Goal: Transaction & Acquisition: Obtain resource

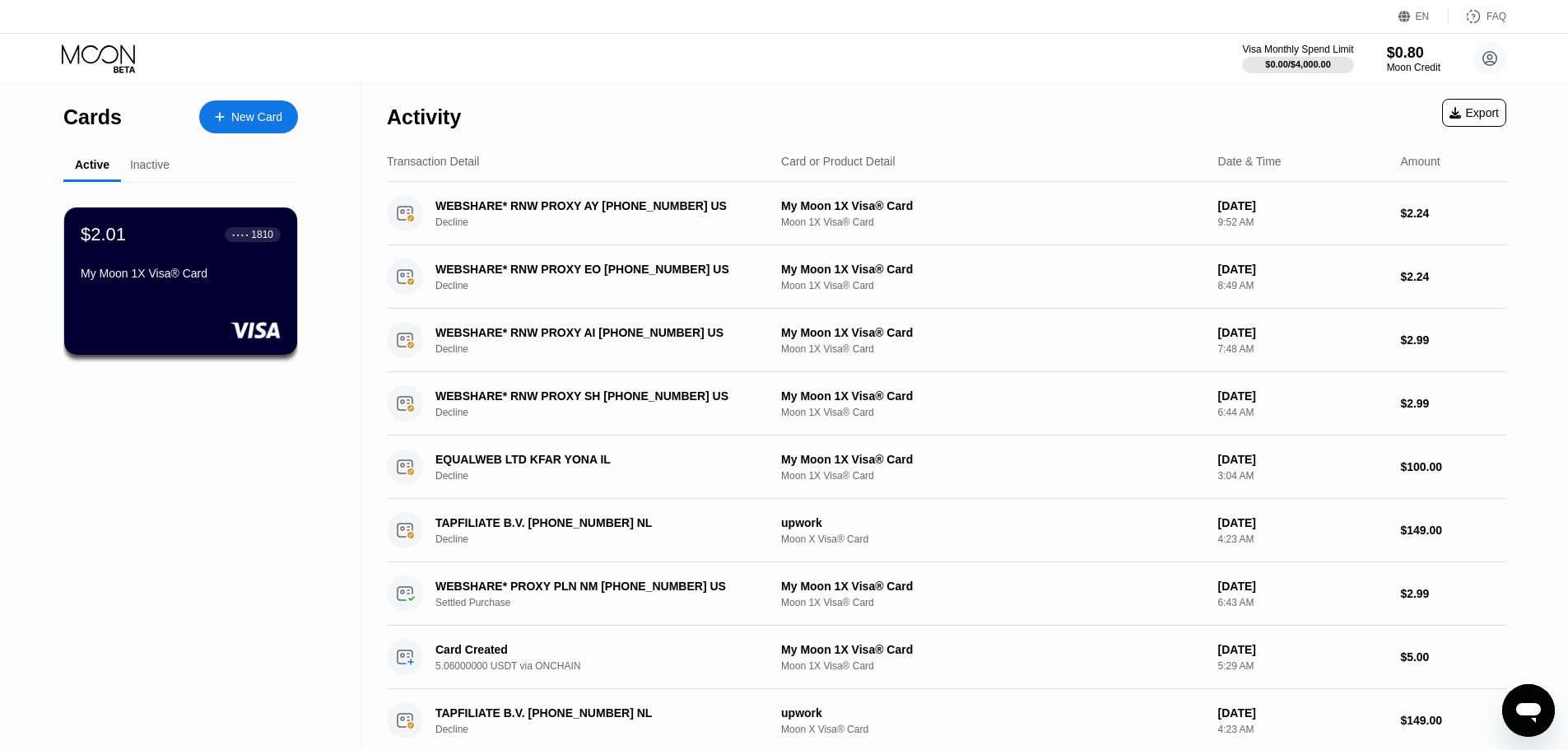
click at [234, 237] on div "● ● ● ●" at bounding box center [240, 234] width 16 height 5
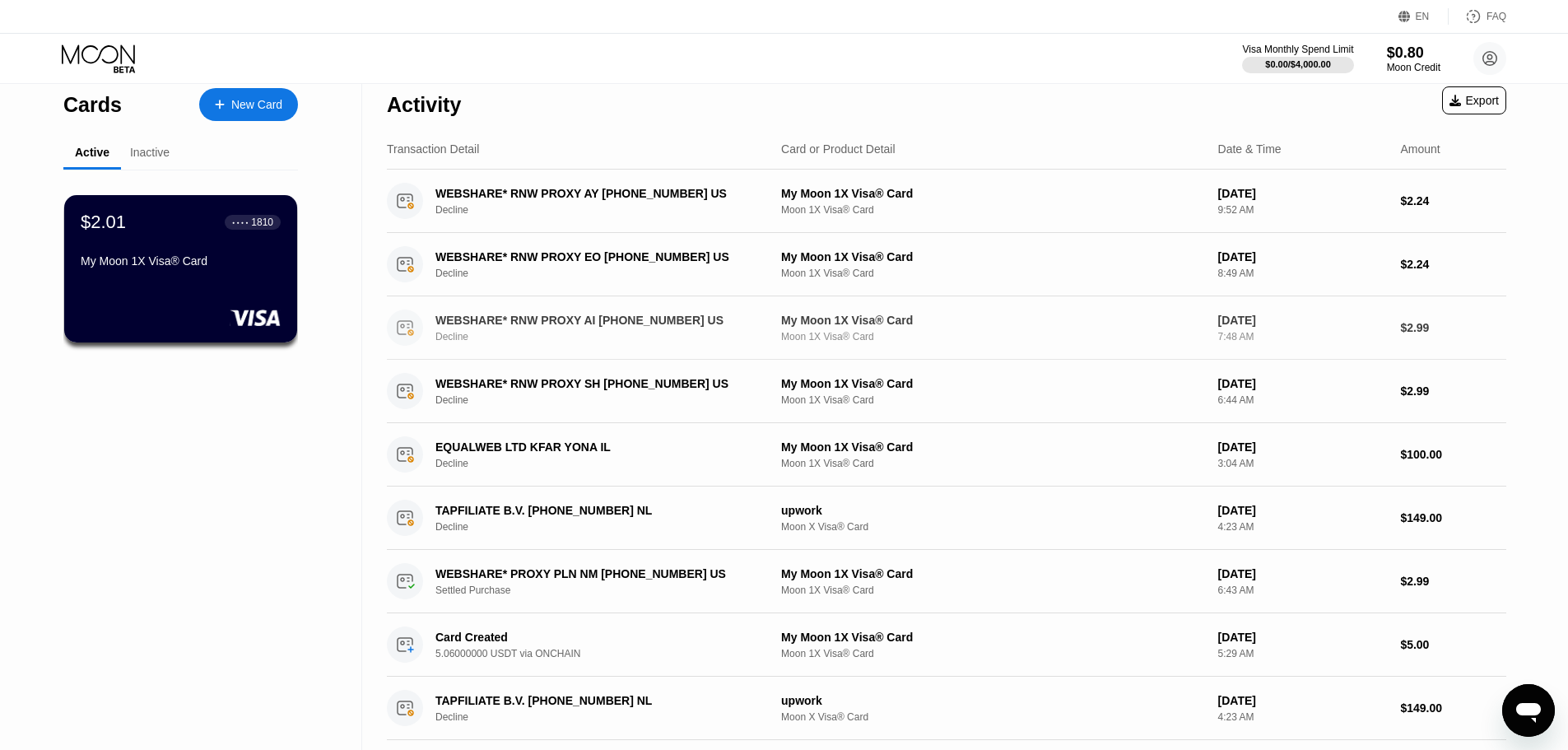
scroll to position [538, 0]
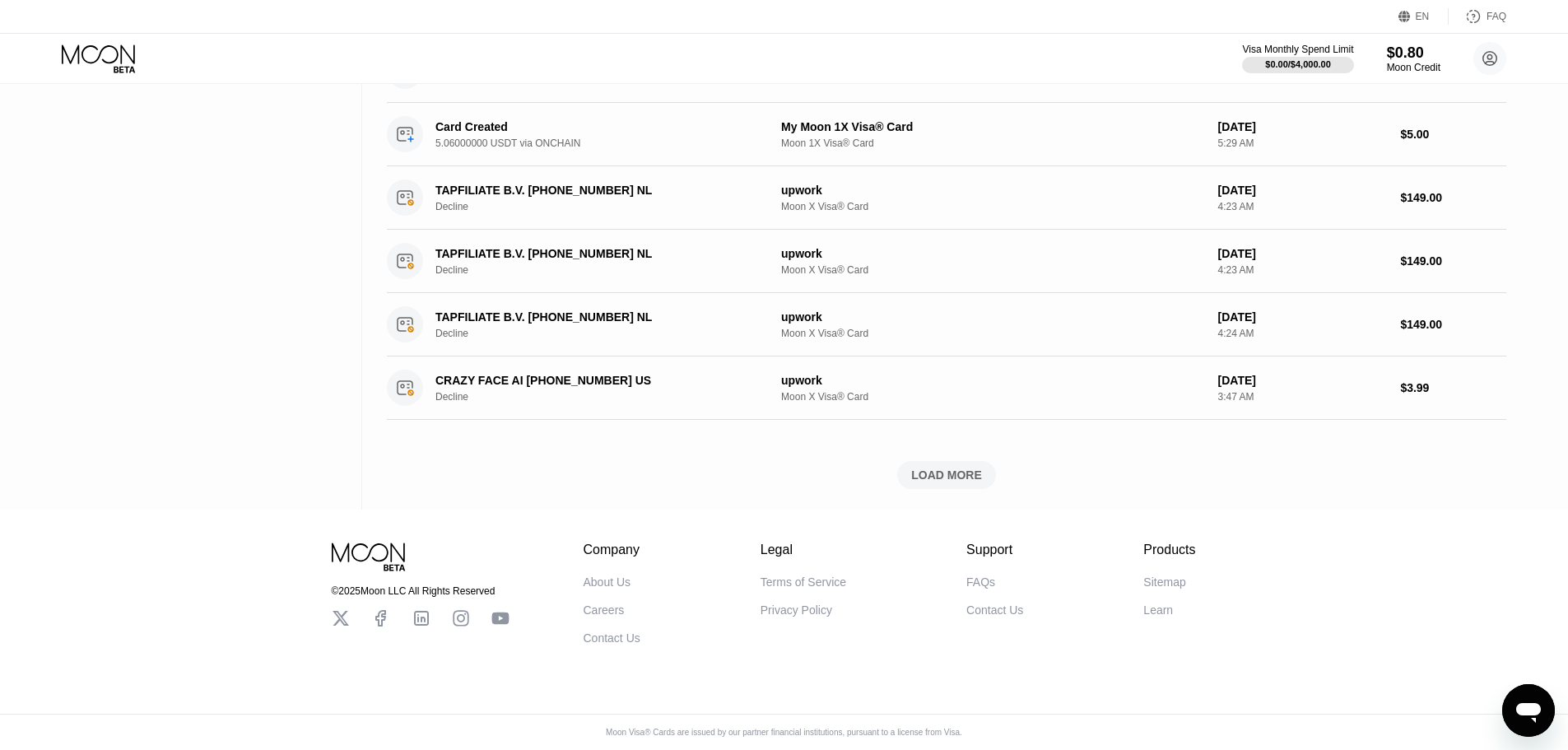
click at [985, 466] on div "LOAD MORE" at bounding box center [946, 474] width 98 height 28
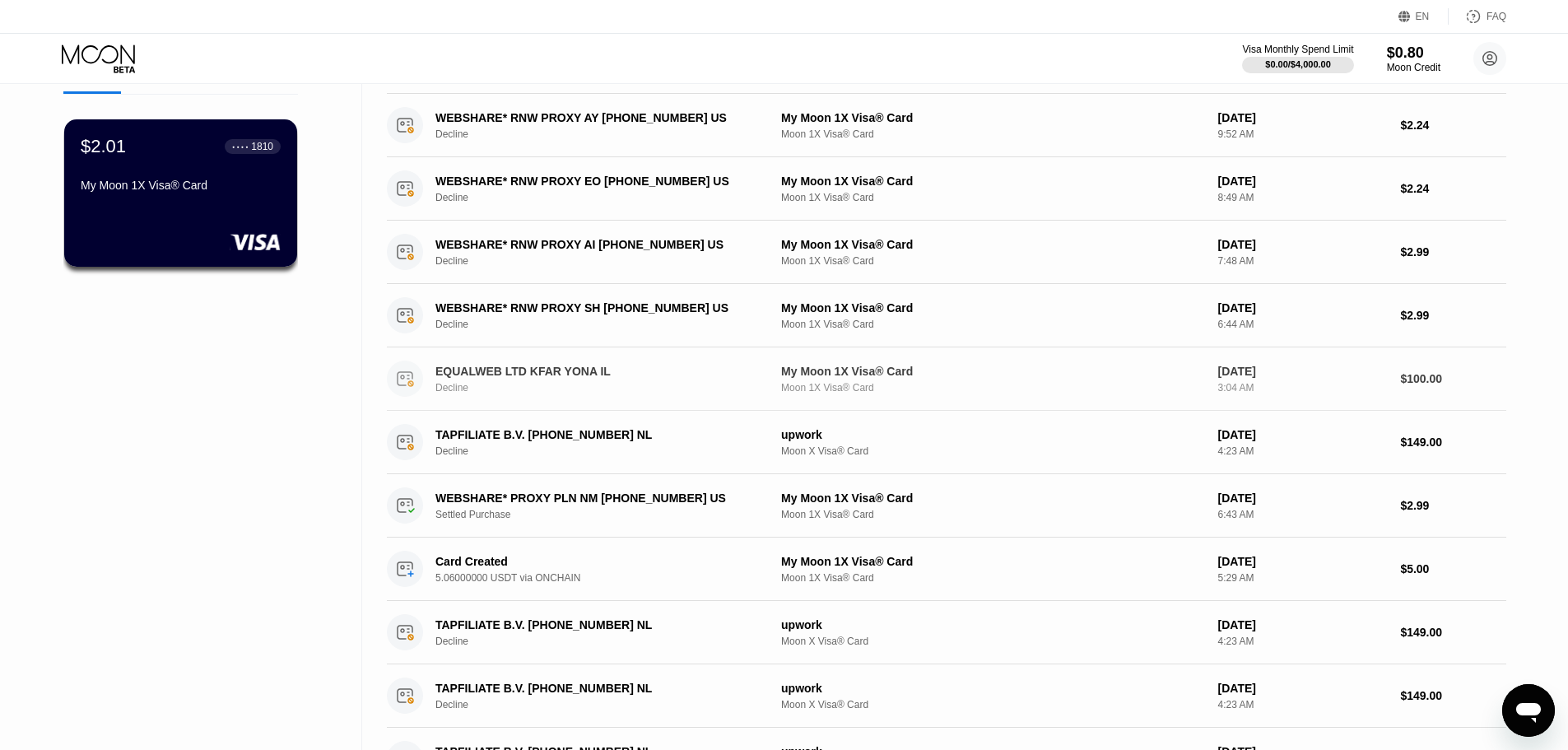
scroll to position [0, 0]
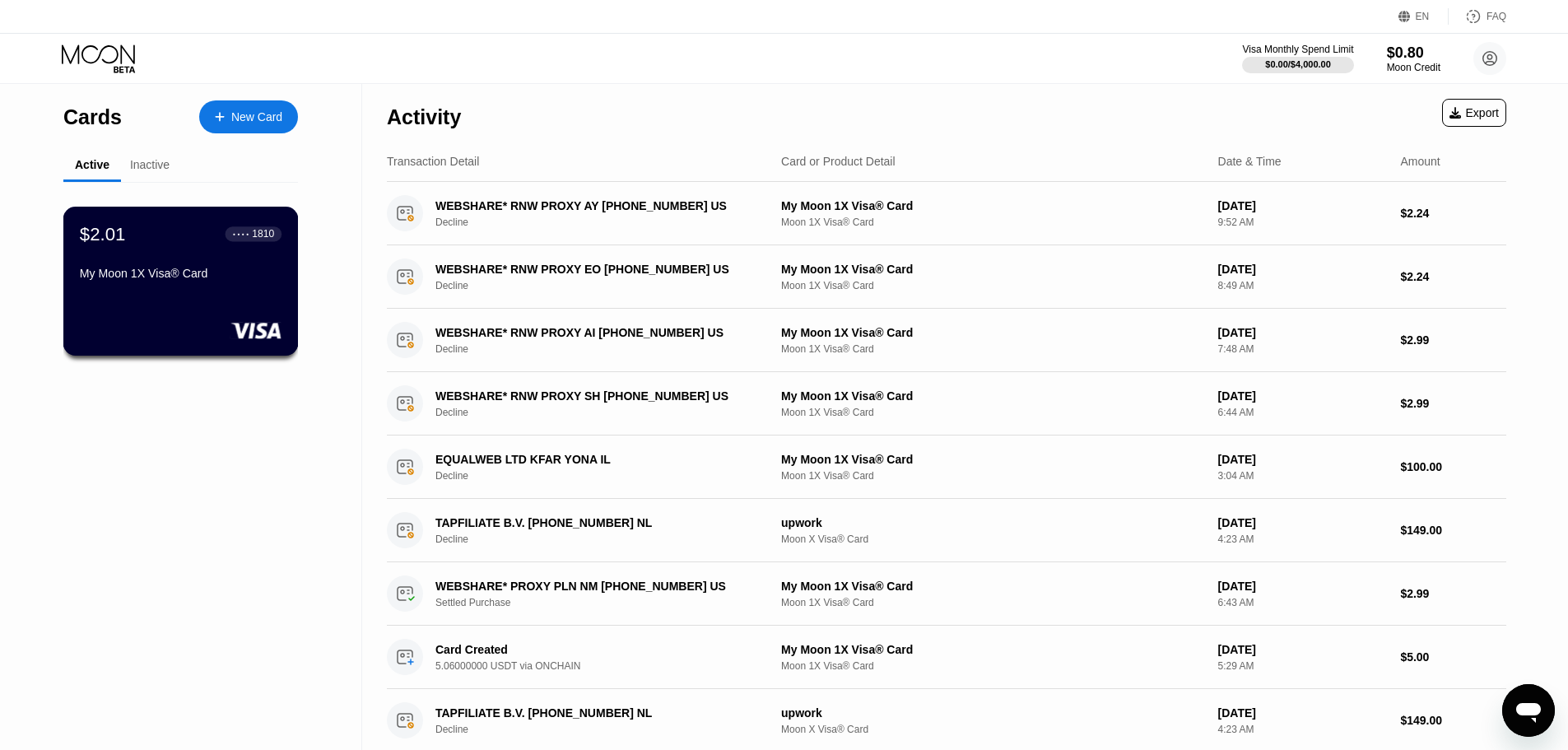
click at [233, 261] on div "$2.01 ● ● ● ● 1810 My Moon 1X Visa® Card" at bounding box center [180, 255] width 201 height 63
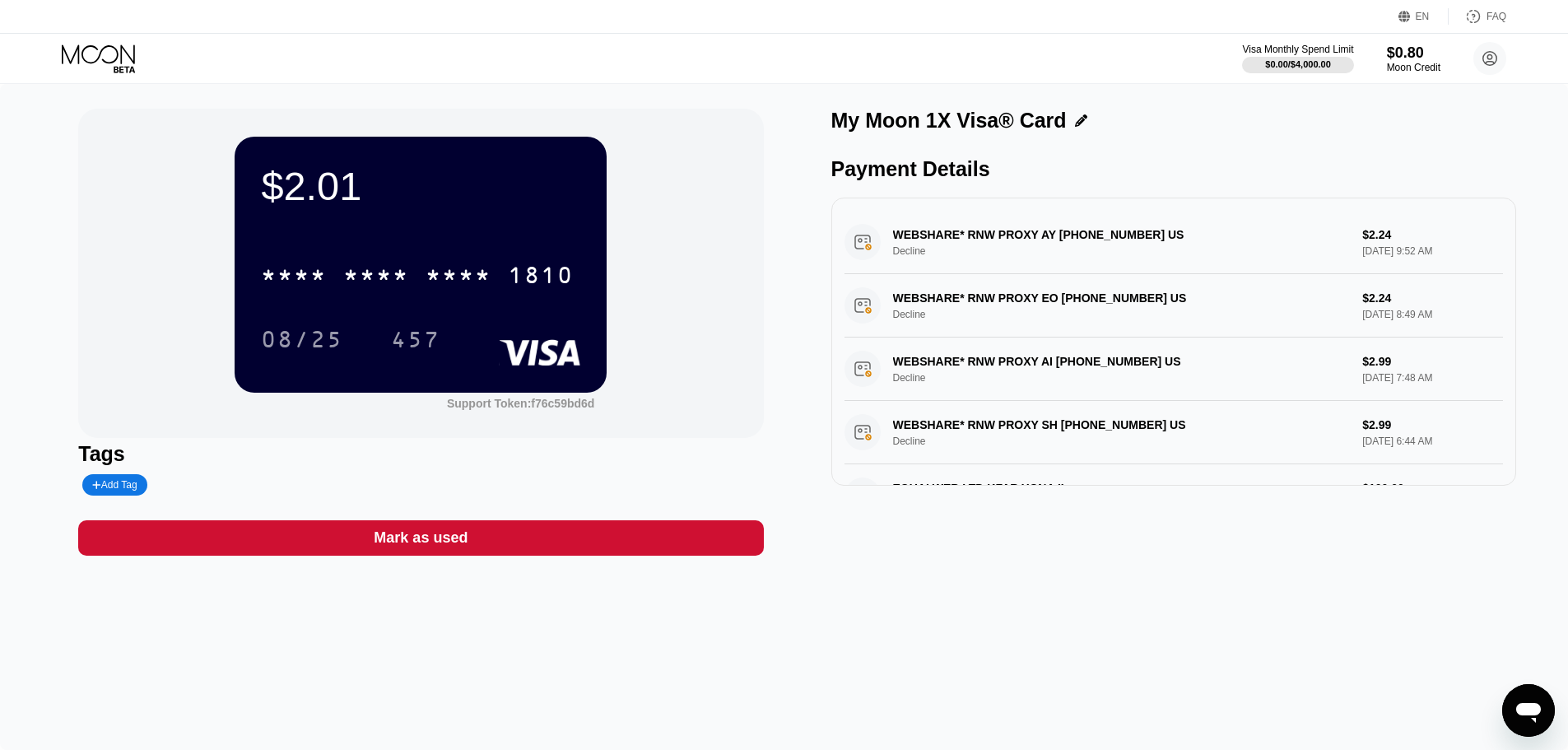
click at [377, 547] on div "Mark as used" at bounding box center [421, 538] width 94 height 19
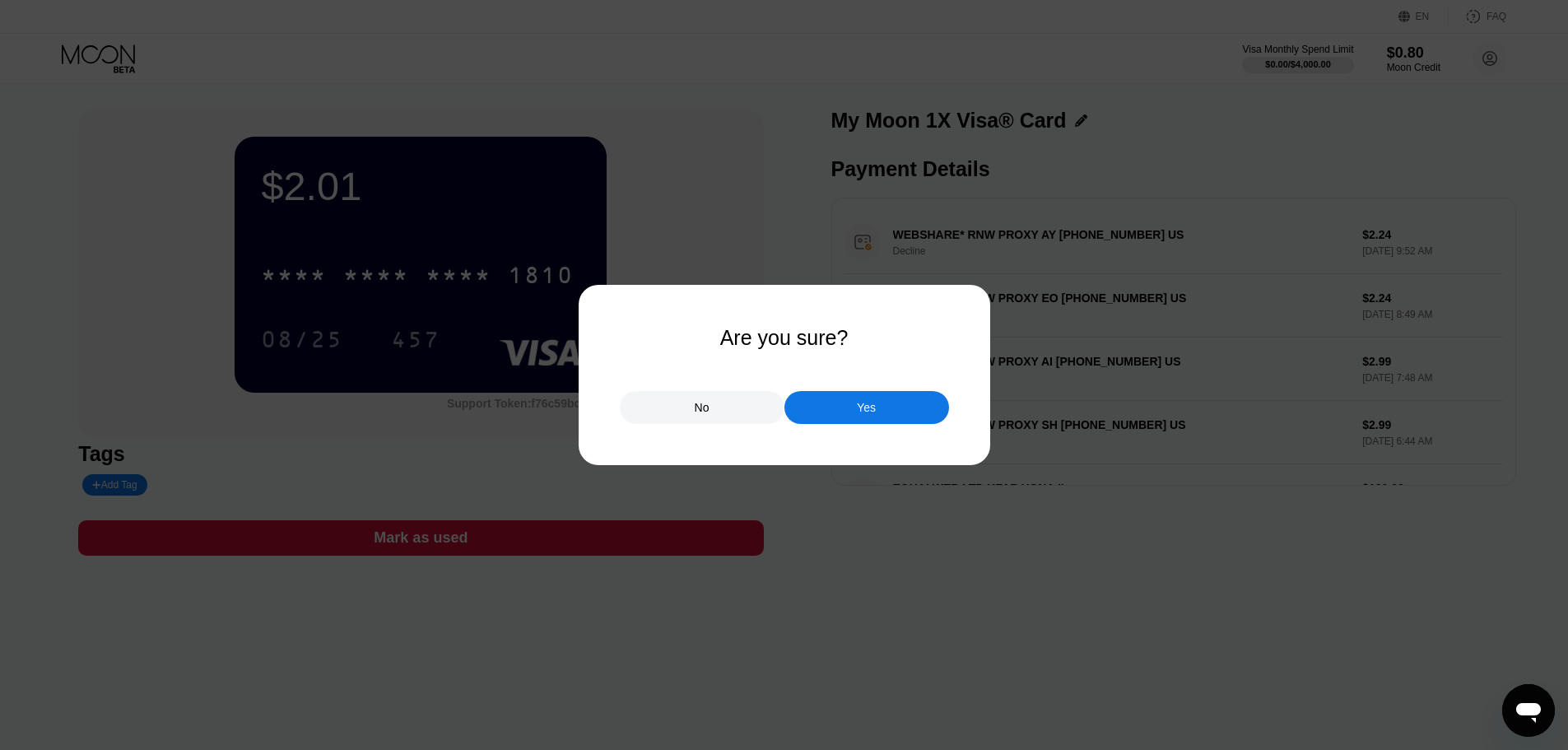
click at [869, 413] on div "Yes" at bounding box center [866, 408] width 19 height 14
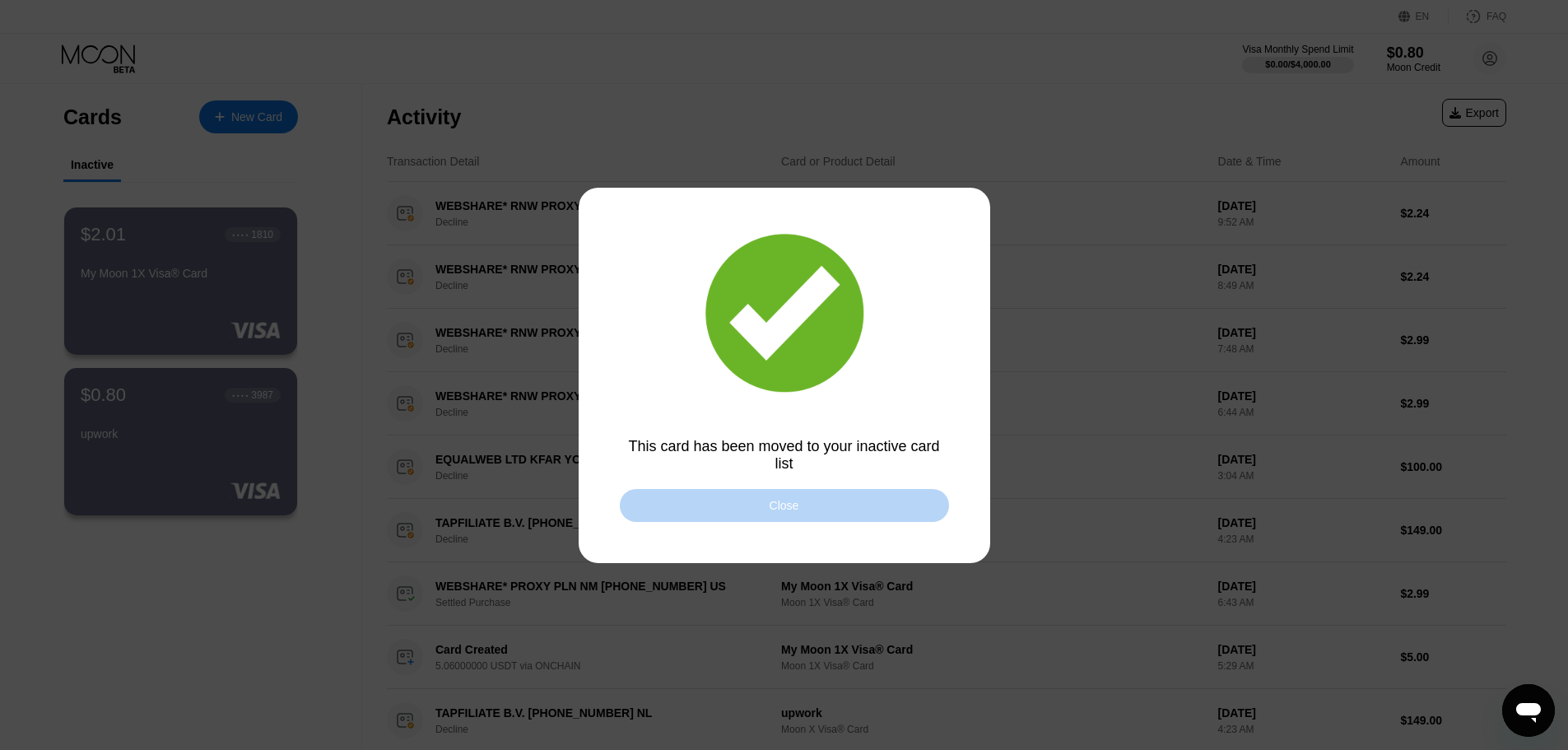
click at [851, 517] on div "Close" at bounding box center [784, 505] width 330 height 33
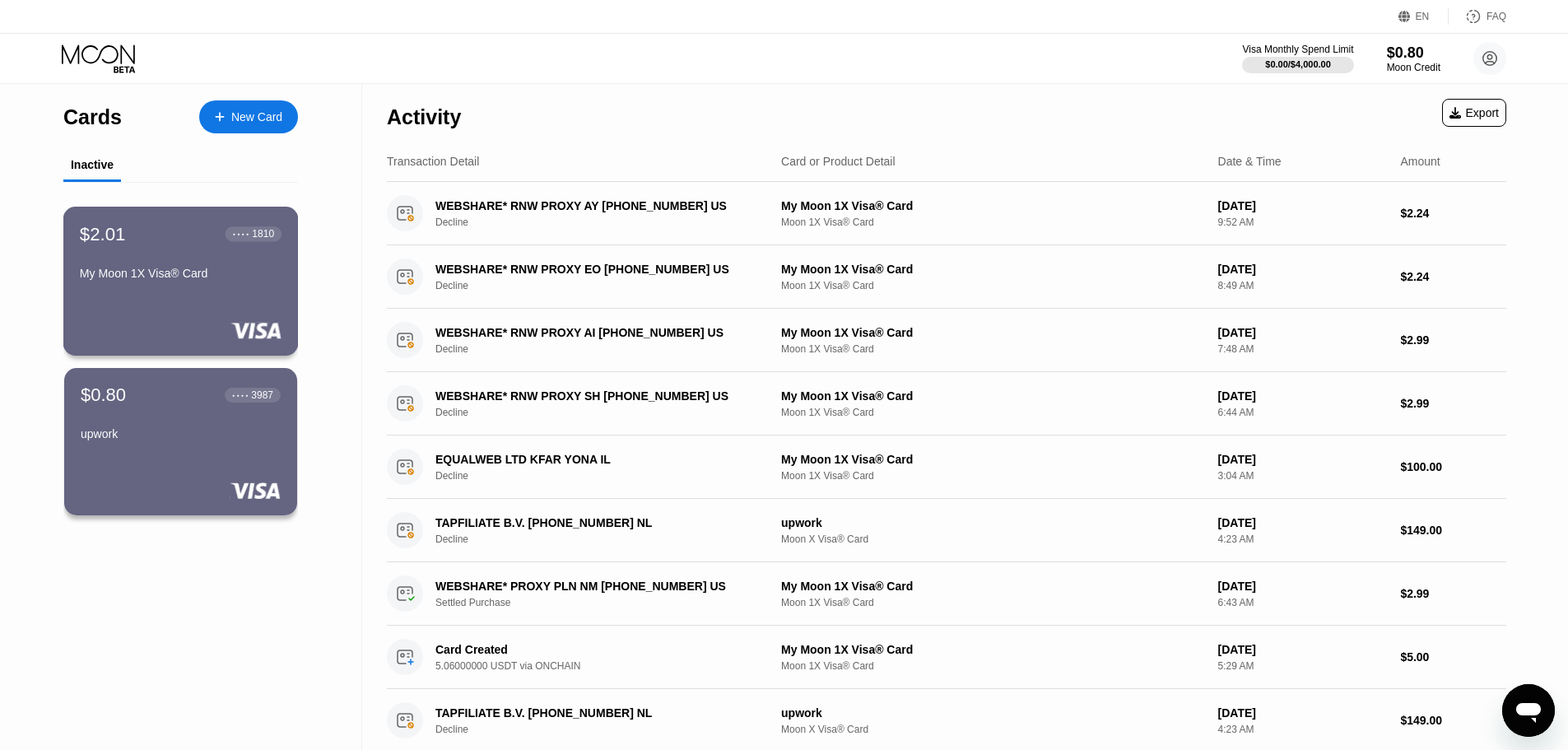
click at [235, 237] on div "● ● ● ●" at bounding box center [241, 233] width 16 height 5
drag, startPoint x: 178, startPoint y: 604, endPoint x: 237, endPoint y: 485, distance: 132.8
drag, startPoint x: 237, startPoint y: 393, endPoint x: 206, endPoint y: 557, distance: 166.9
click at [206, 558] on div "$2.01 ● ● ● ● 1810 My Moon 1X Visa® Card $0.80 ● ● ● ● 3987 upwork" at bounding box center [181, 374] width 235 height 385
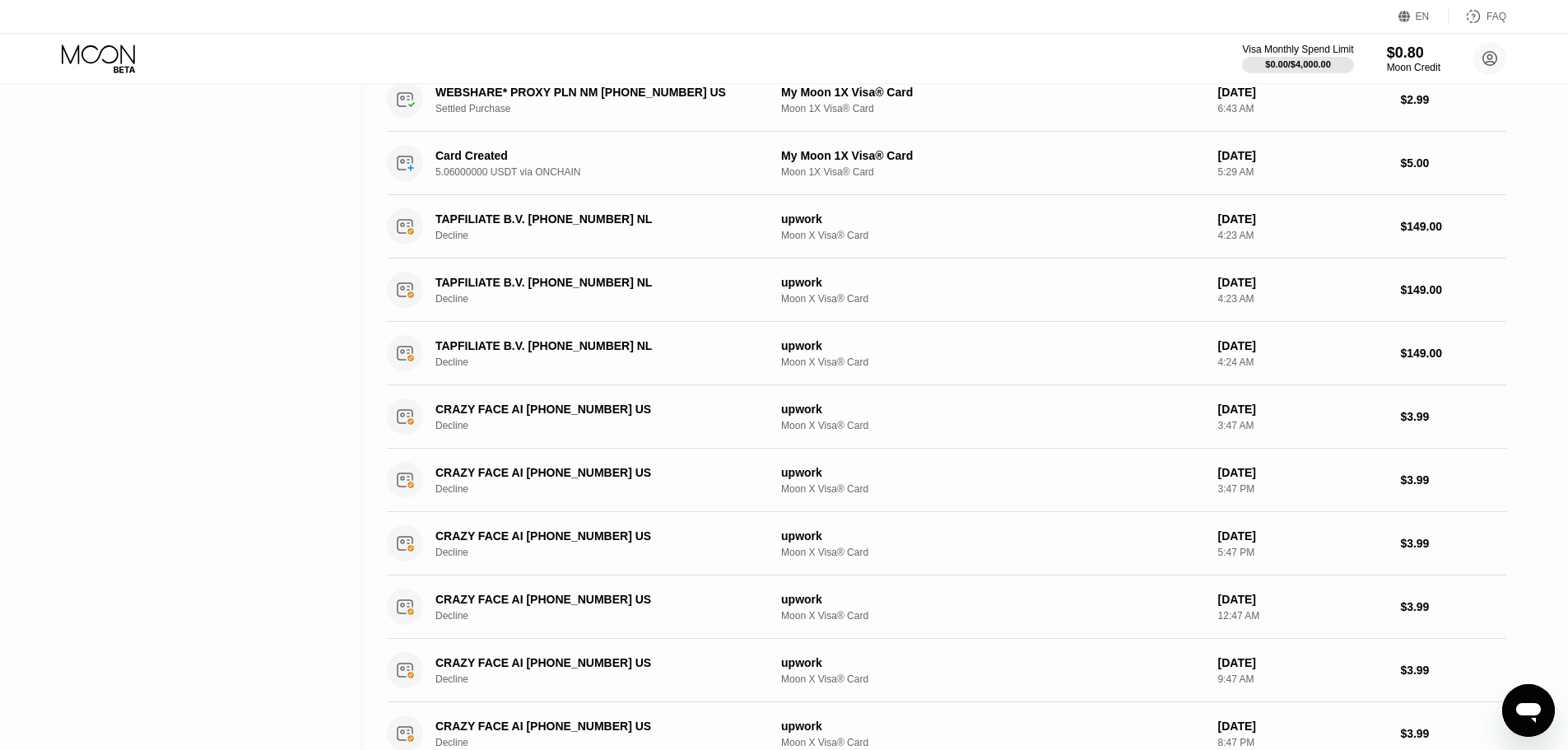
scroll to position [164, 0]
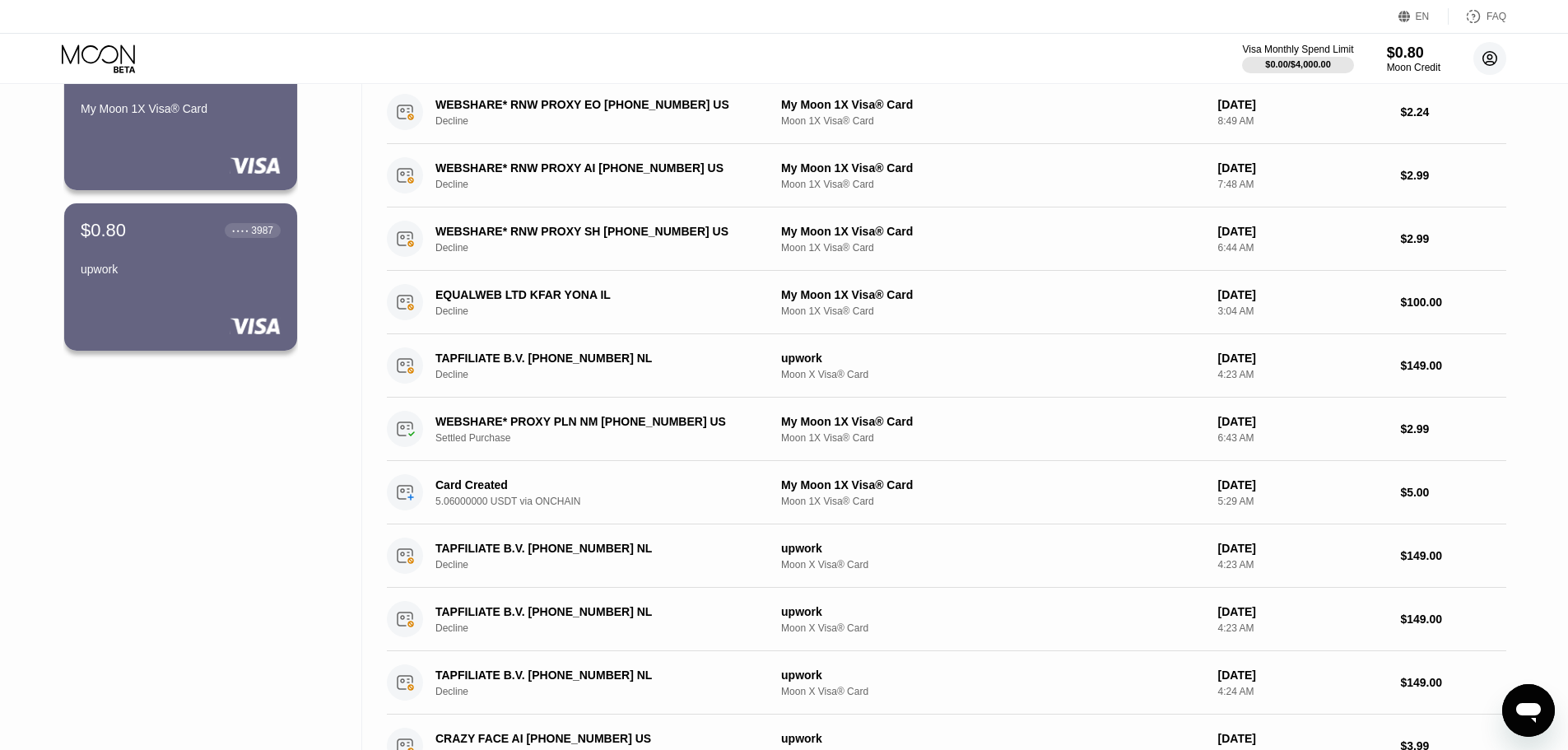
drag, startPoint x: 1489, startPoint y: 61, endPoint x: 1484, endPoint y: 109, distance: 48.3
click at [1489, 61] on icon at bounding box center [1490, 59] width 9 height 9
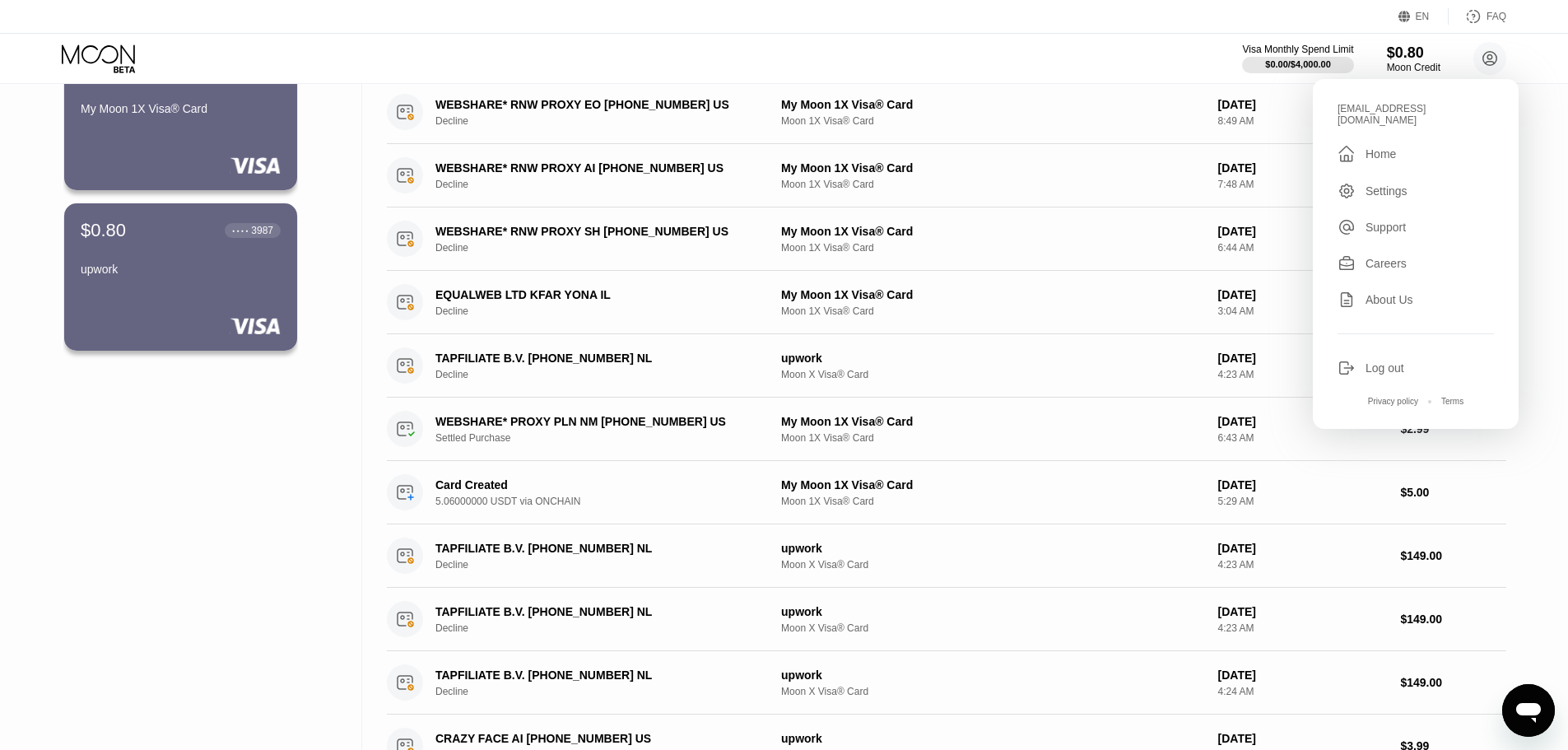
click at [1420, 184] on div "Settings" at bounding box center [1415, 191] width 156 height 18
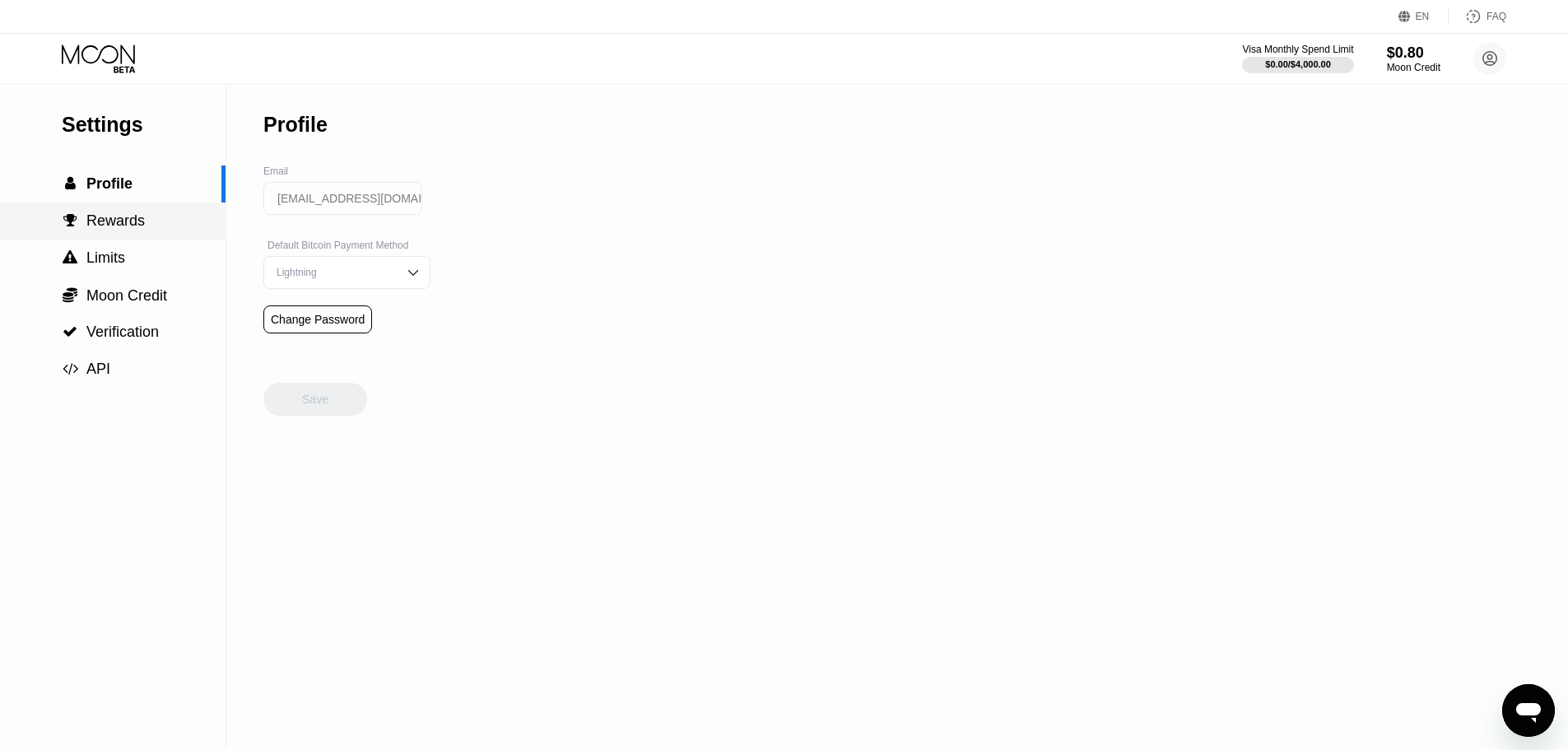
click at [114, 221] on span "Rewards" at bounding box center [116, 220] width 59 height 16
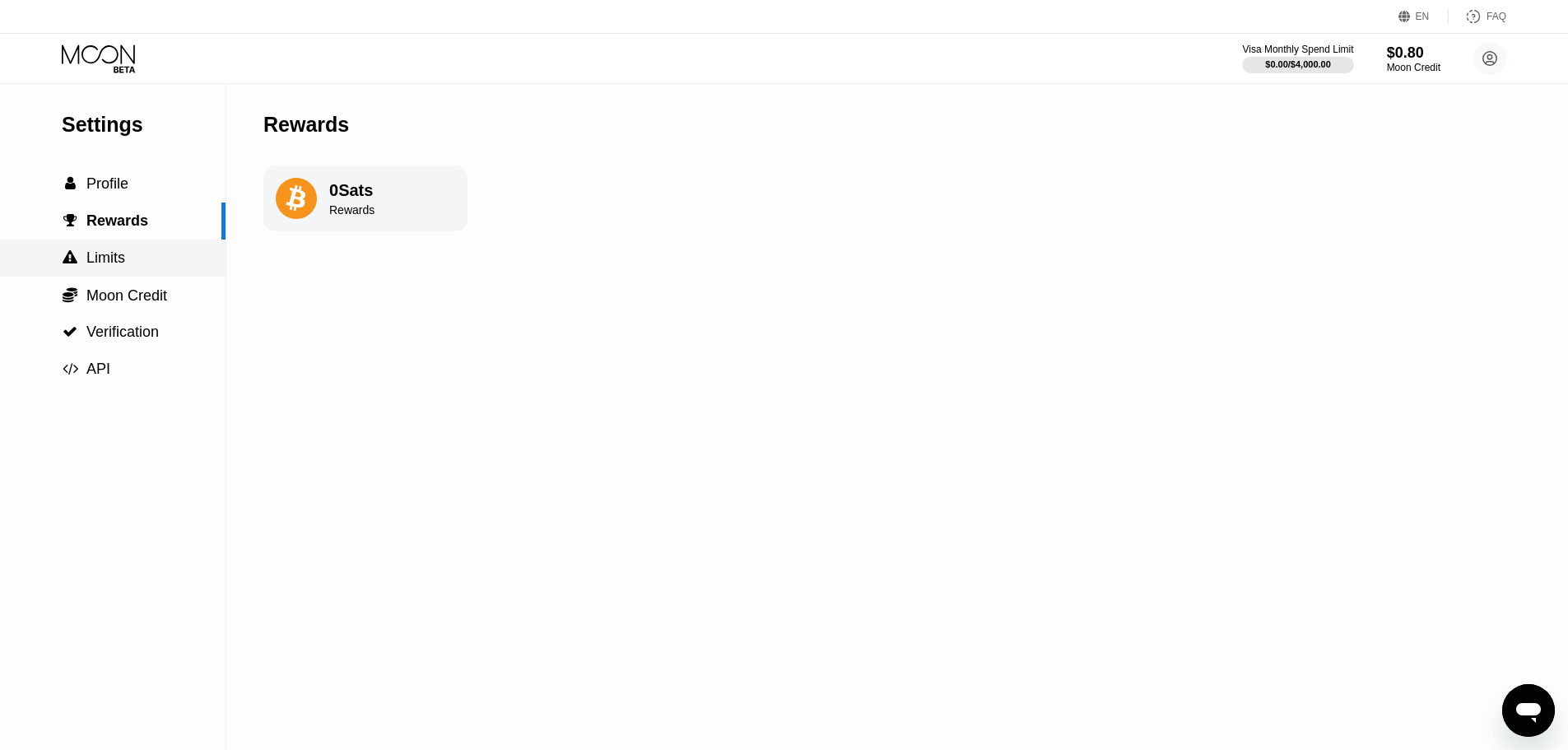
click at [145, 265] on div " Limits" at bounding box center [113, 258] width 226 height 17
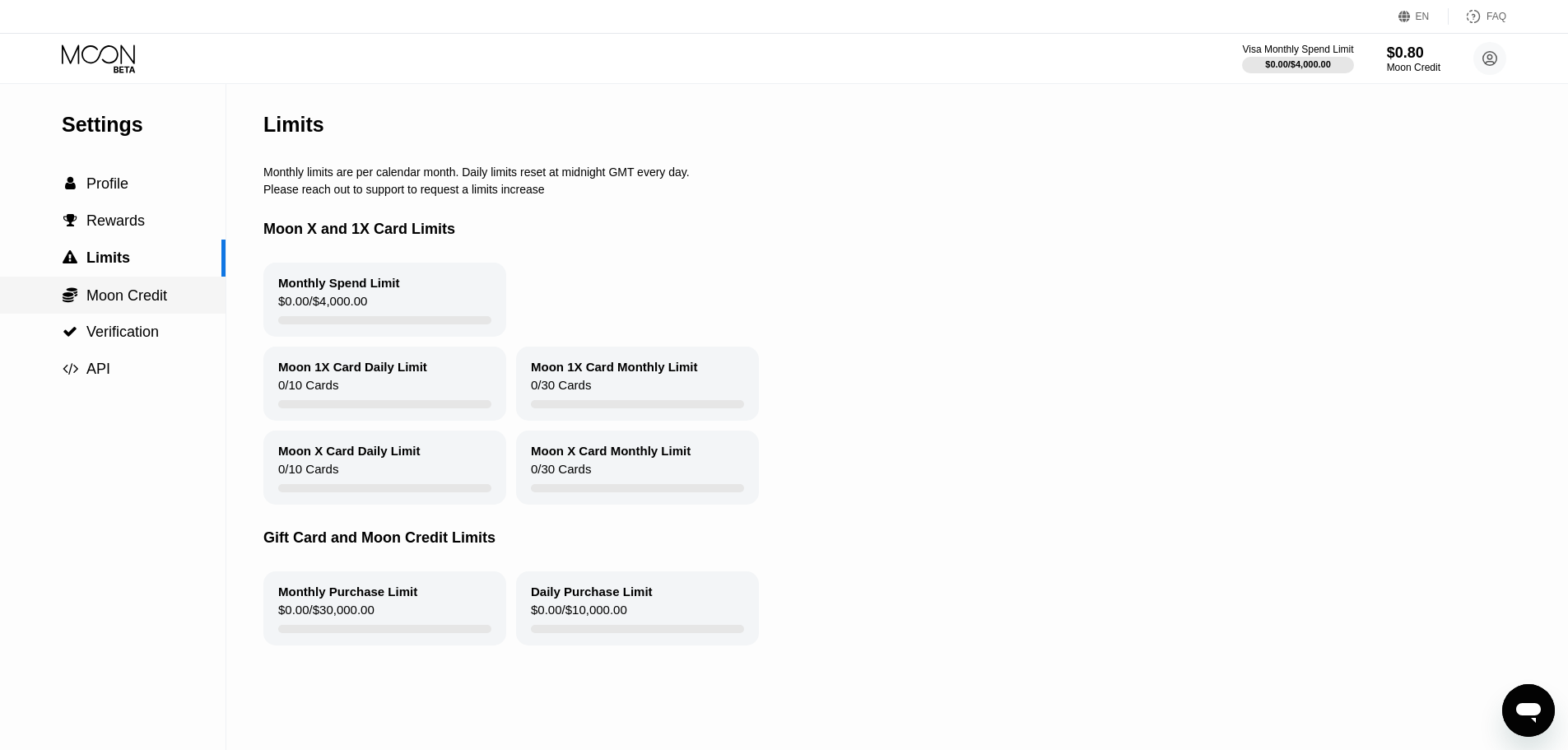
click at [107, 293] on span "Moon Credit" at bounding box center [126, 295] width 80 height 16
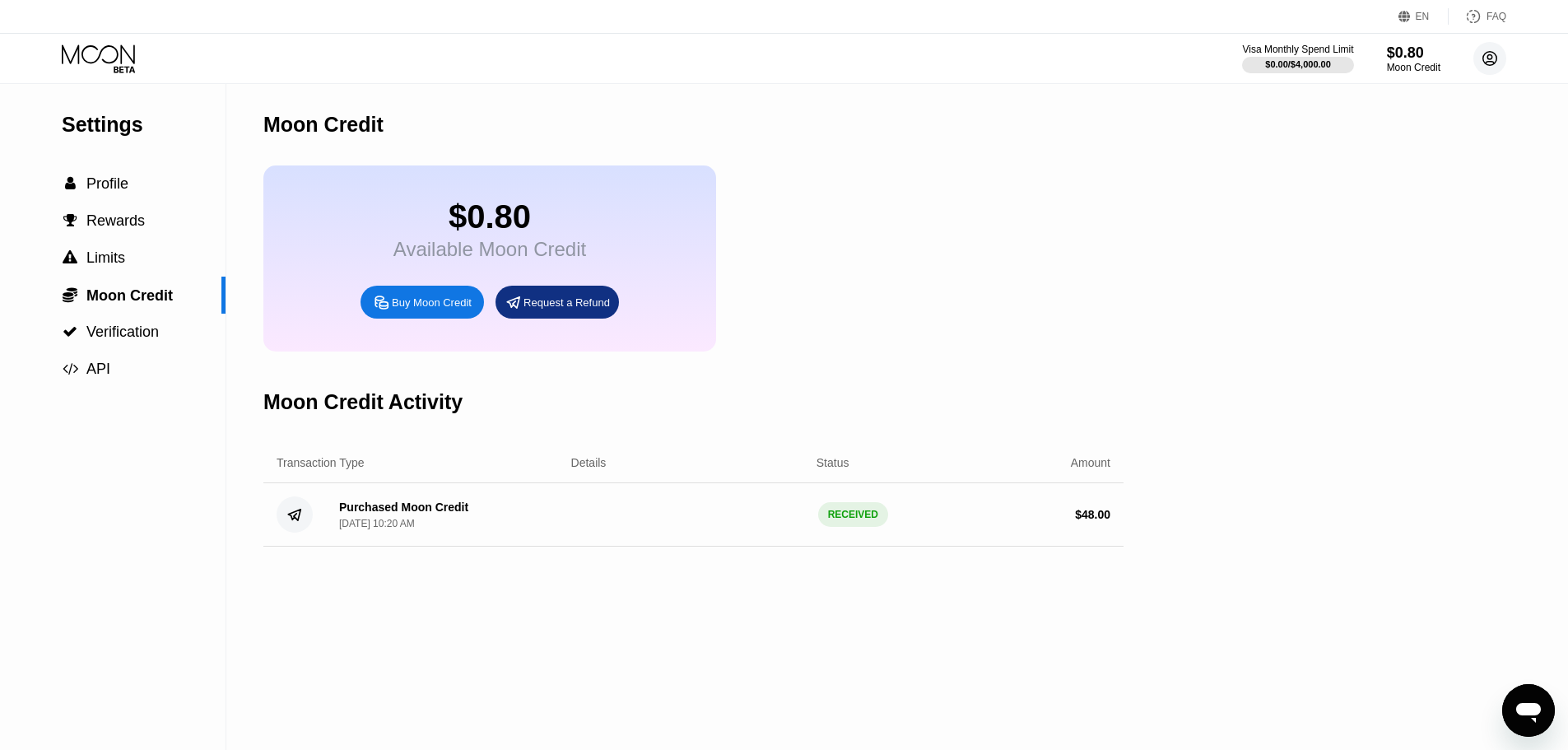
click at [1490, 52] on circle at bounding box center [1489, 58] width 33 height 33
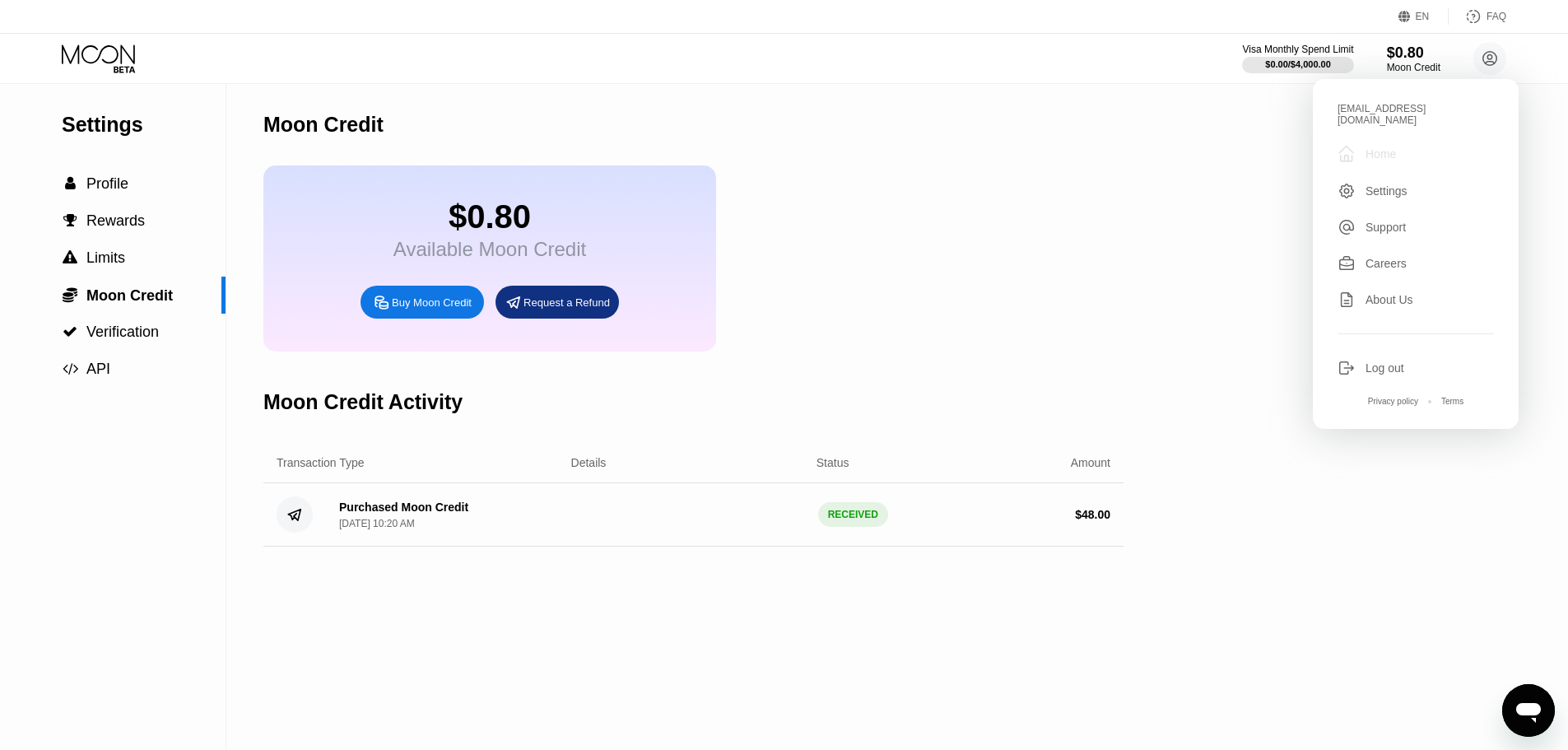
click at [1427, 144] on div " Home" at bounding box center [1415, 154] width 156 height 20
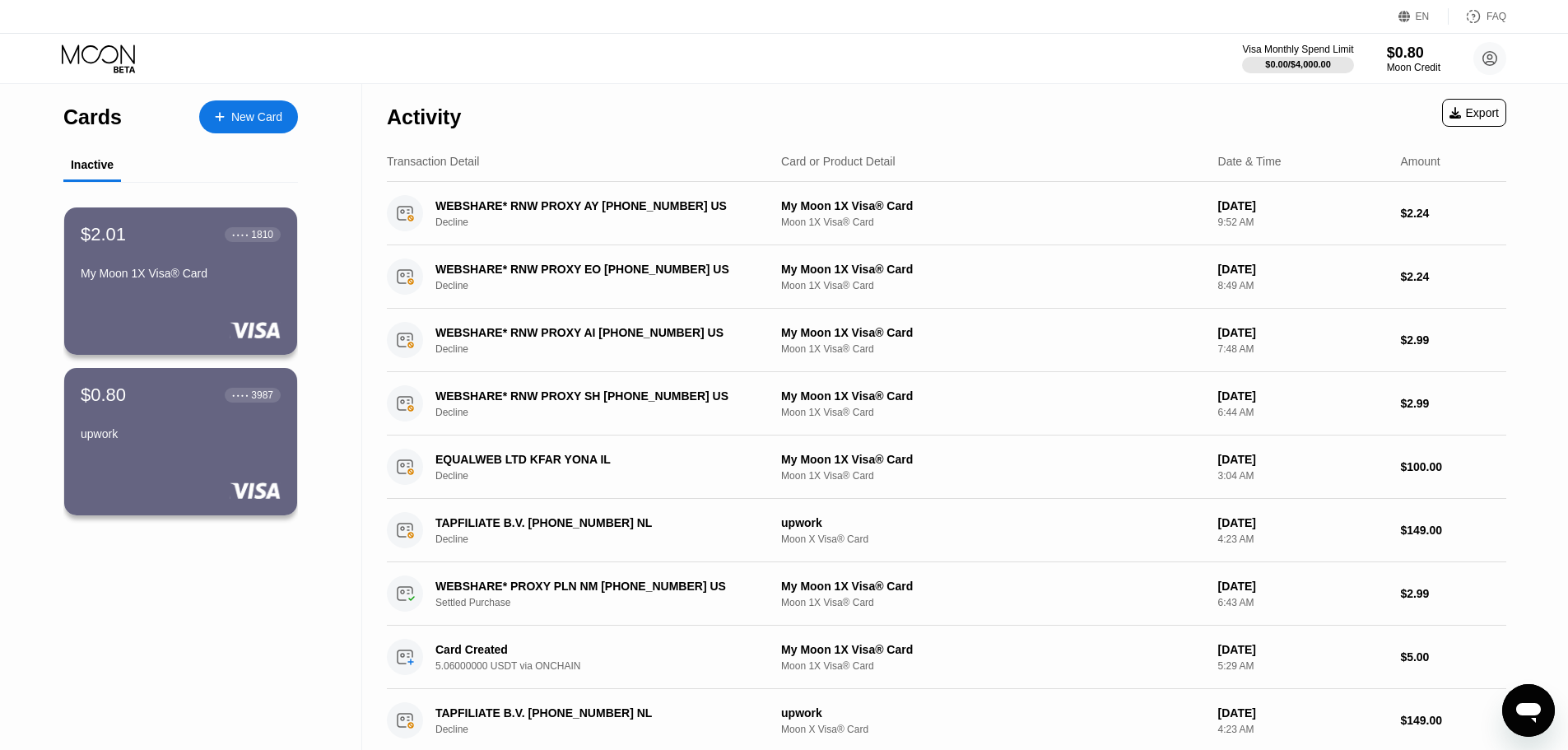
drag, startPoint x: 98, startPoint y: 117, endPoint x: 75, endPoint y: 117, distance: 23.0
click at [97, 116] on div "Cards" at bounding box center [92, 117] width 59 height 23
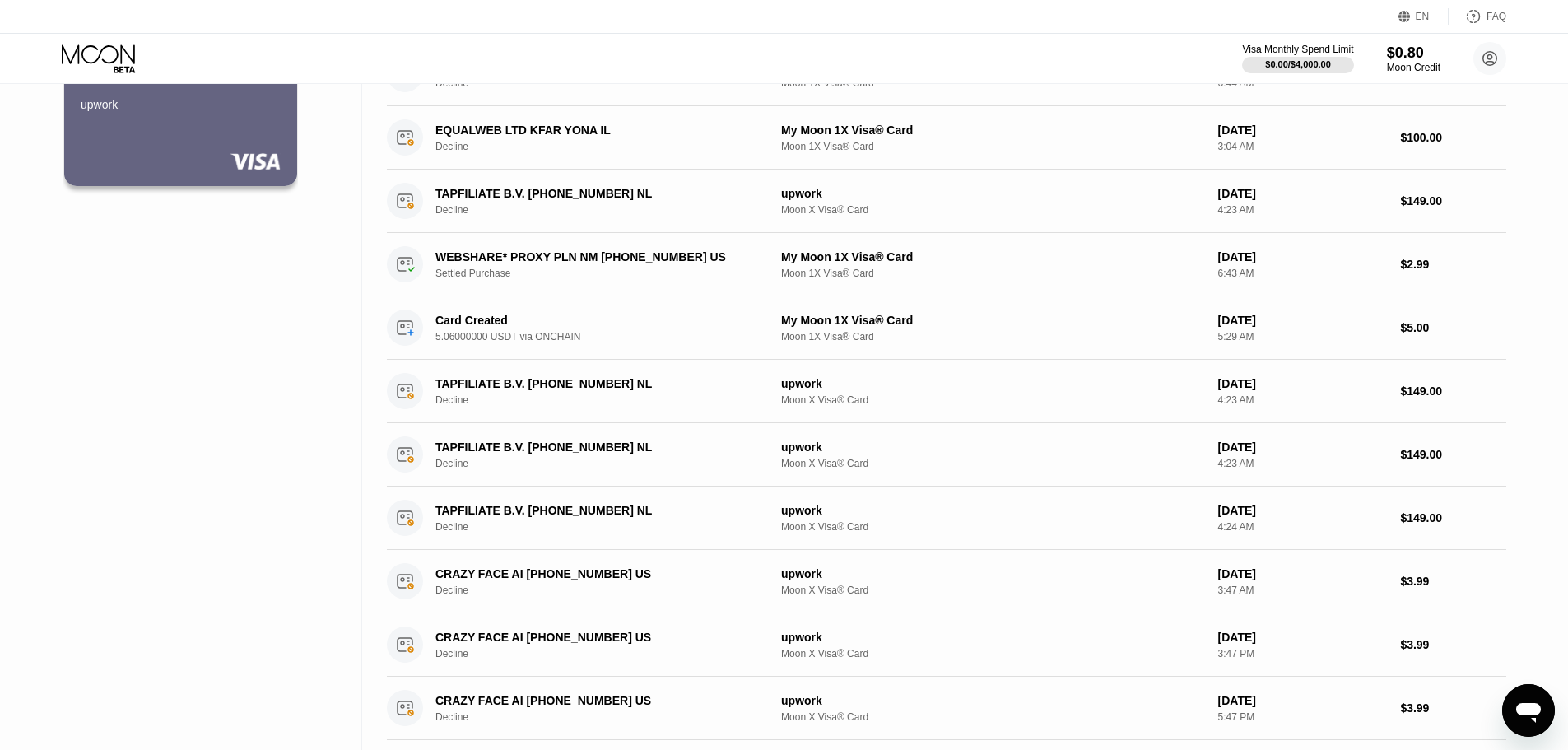
scroll to position [164, 0]
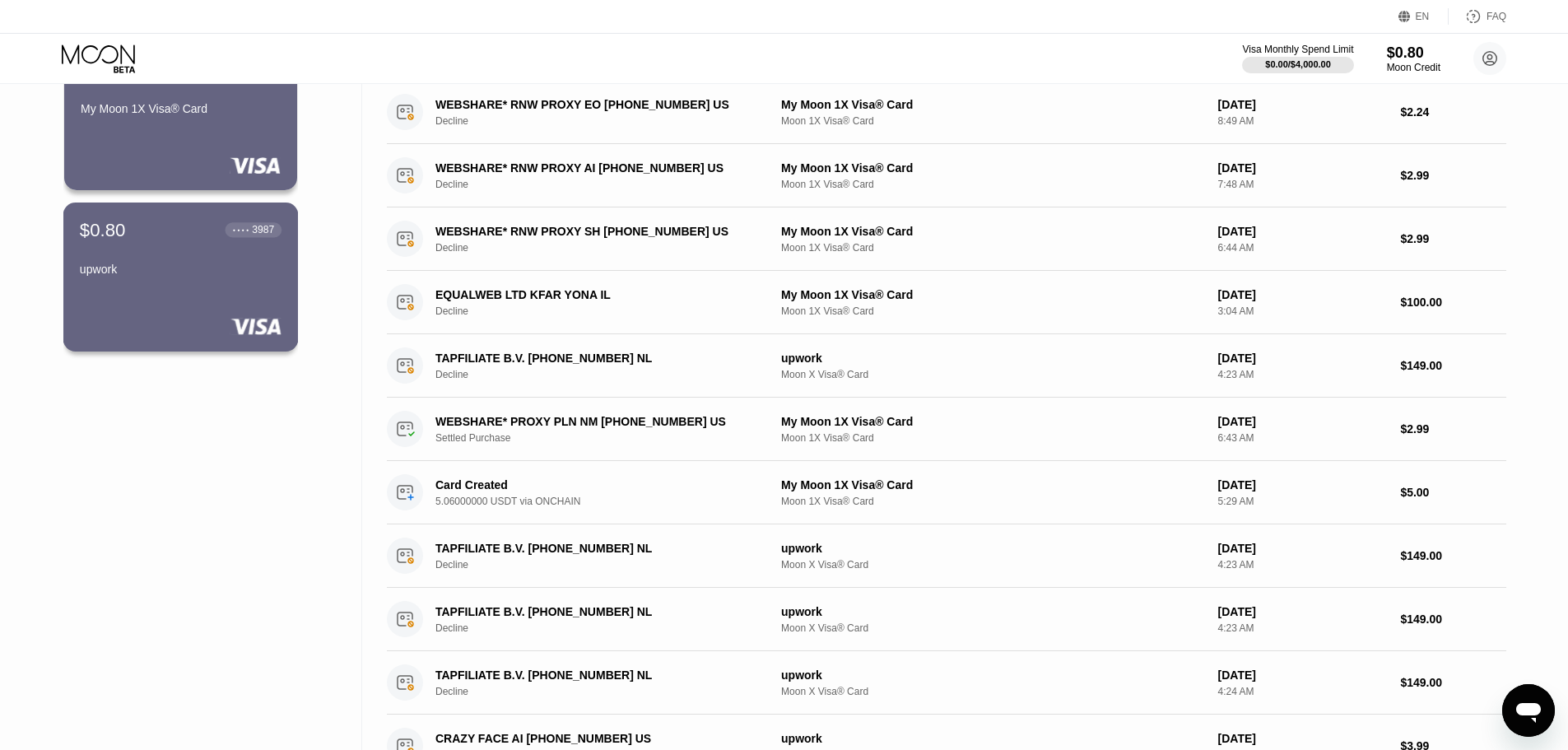
click at [179, 266] on div "$0.80 ● ● ● ● 3987 upwork" at bounding box center [180, 250] width 201 height 63
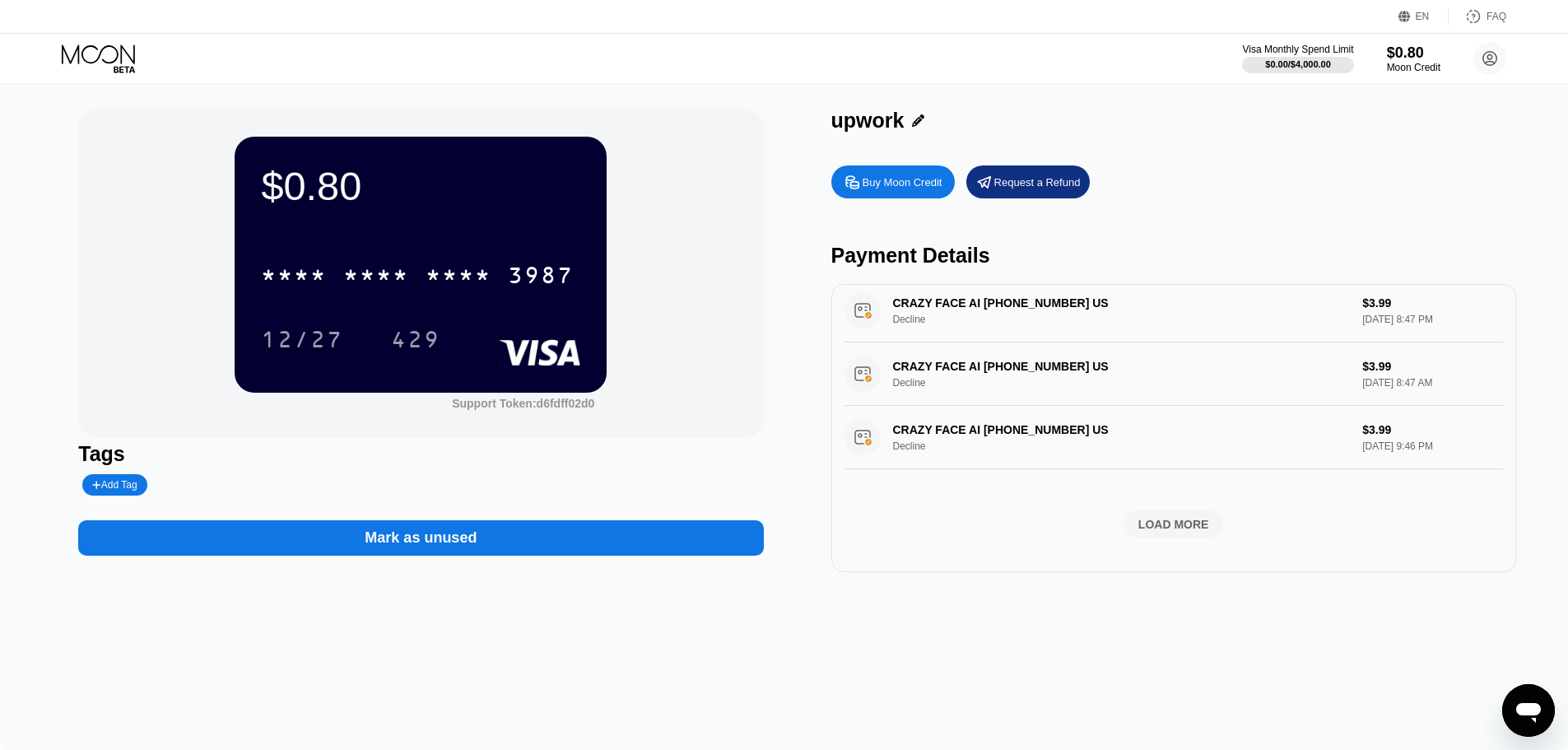
click at [72, 67] on icon at bounding box center [99, 59] width 77 height 29
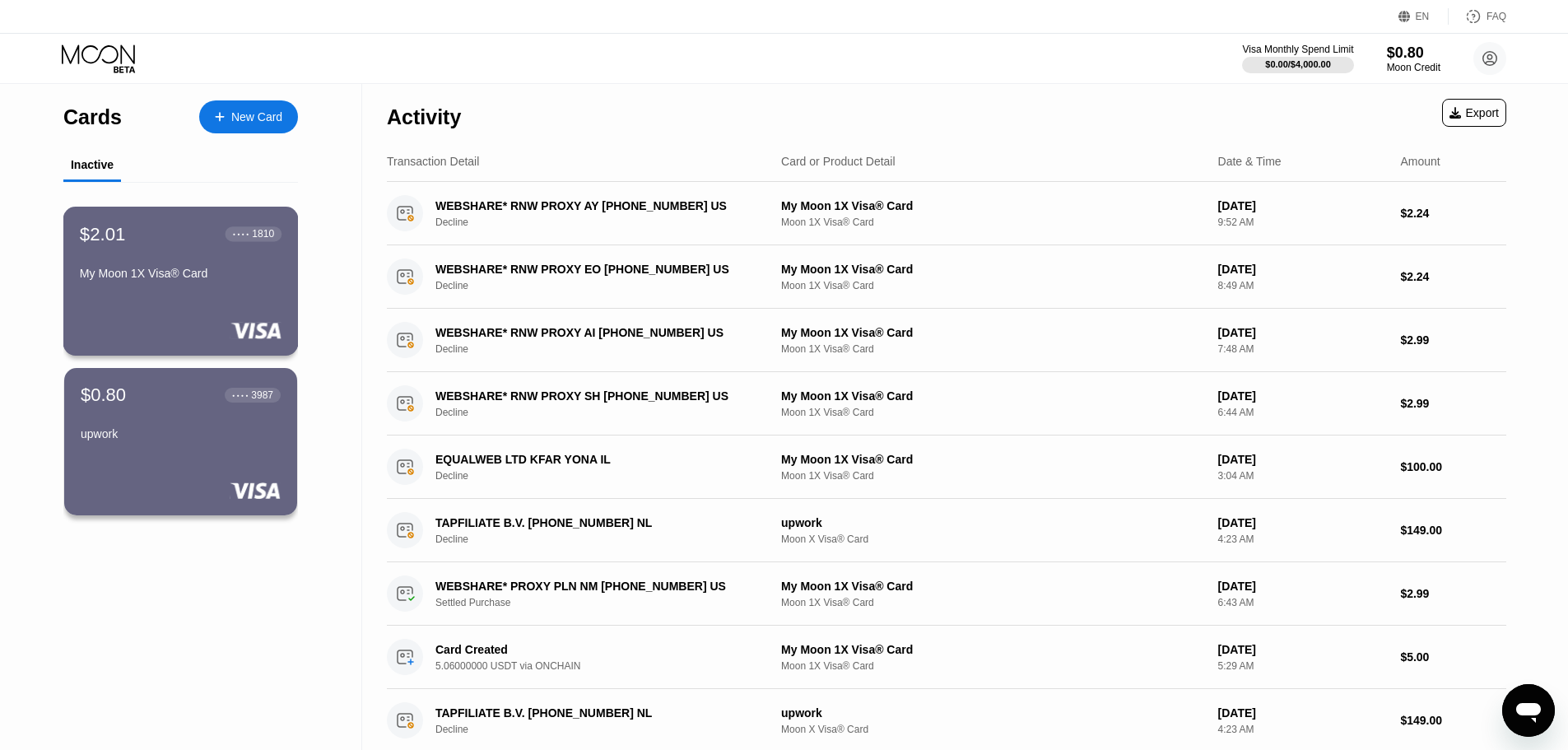
drag, startPoint x: 182, startPoint y: 290, endPoint x: 220, endPoint y: 256, distance: 51.0
click at [220, 256] on div "$2.01 ● ● ● ● 1810 My Moon 1X Visa® Card" at bounding box center [180, 255] width 201 height 63
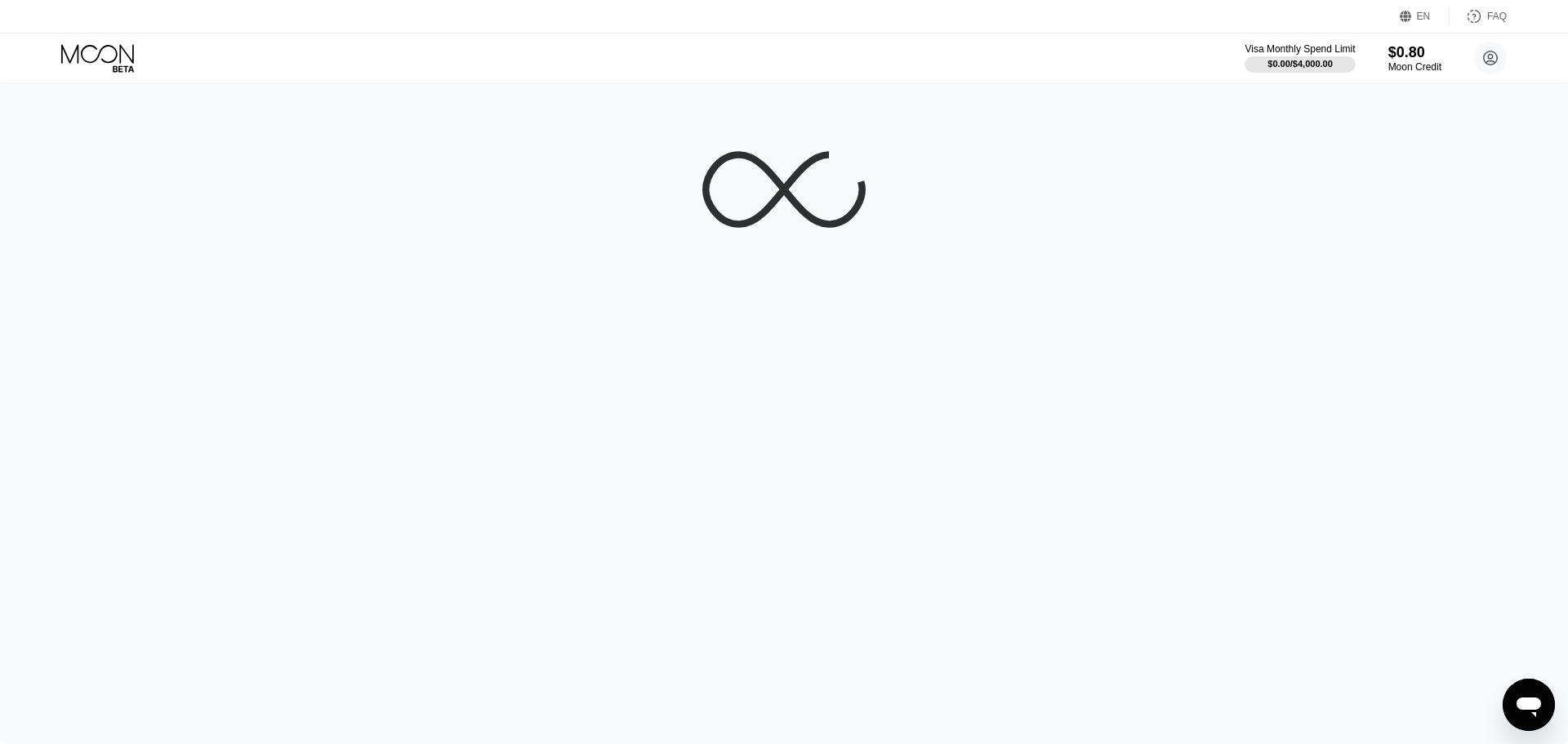
click at [219, 254] on div at bounding box center [784, 413] width 1568 height 661
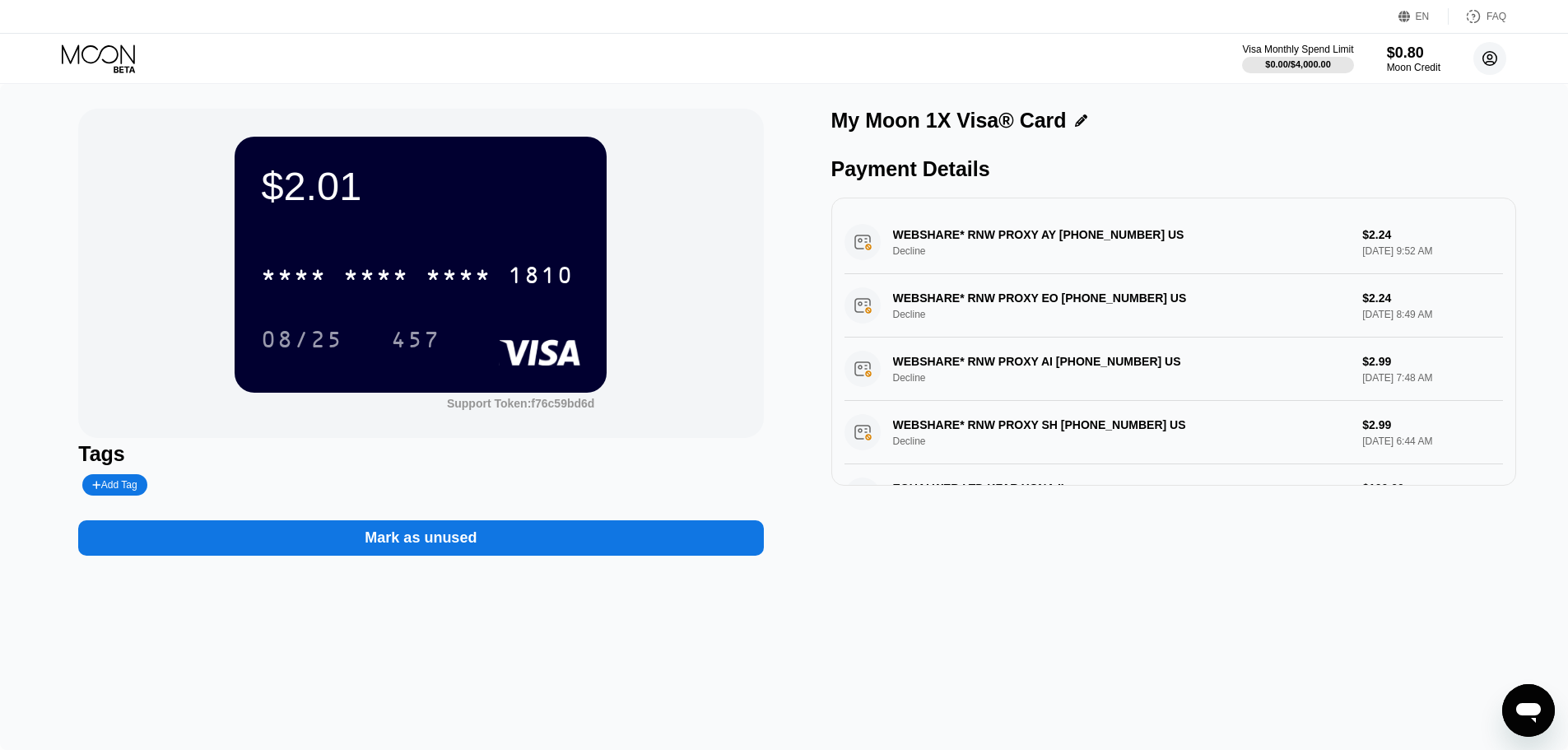
click at [1482, 67] on circle at bounding box center [1489, 58] width 33 height 33
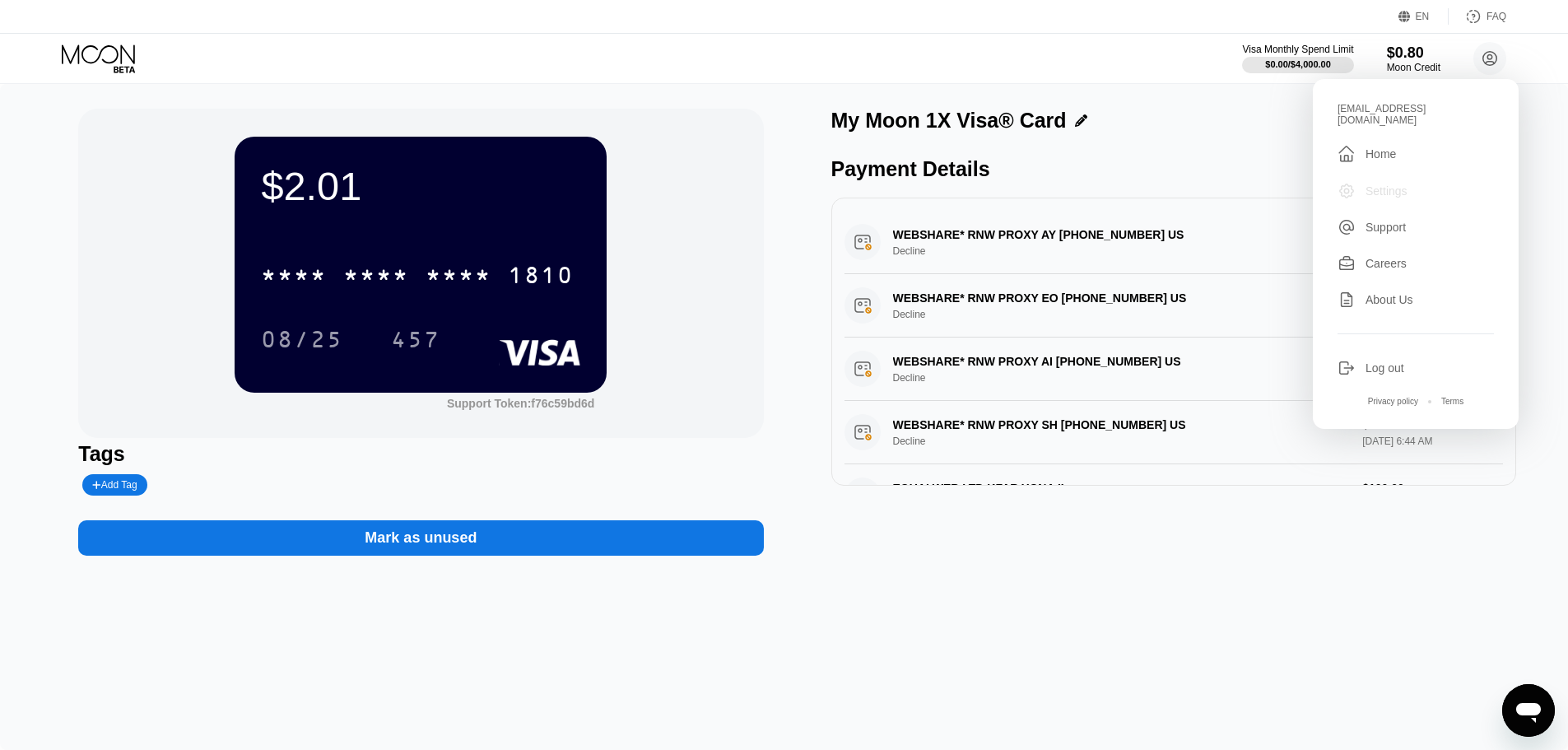
click at [1416, 187] on div "Settings" at bounding box center [1415, 191] width 156 height 18
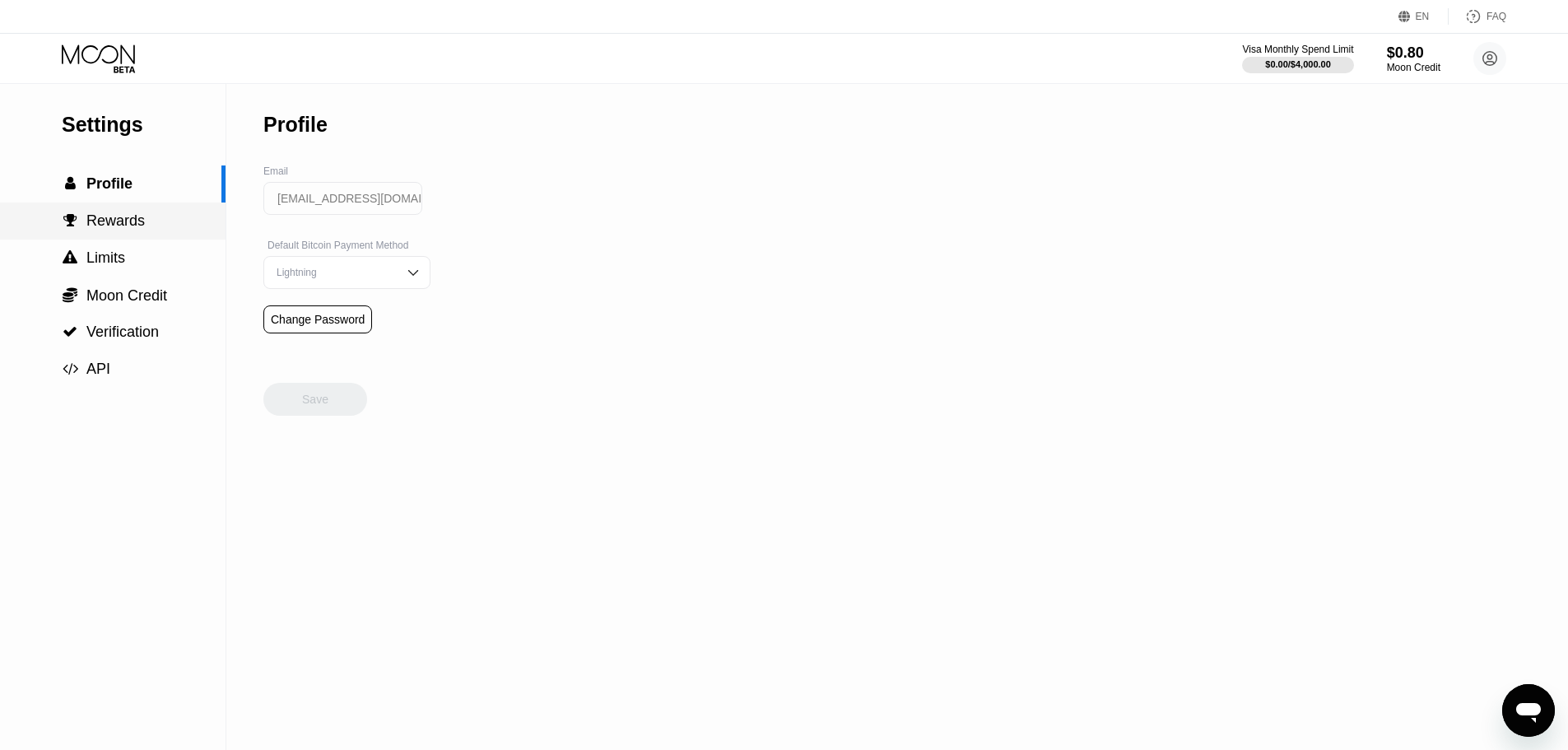
click at [129, 229] on span "Rewards" at bounding box center [116, 220] width 59 height 16
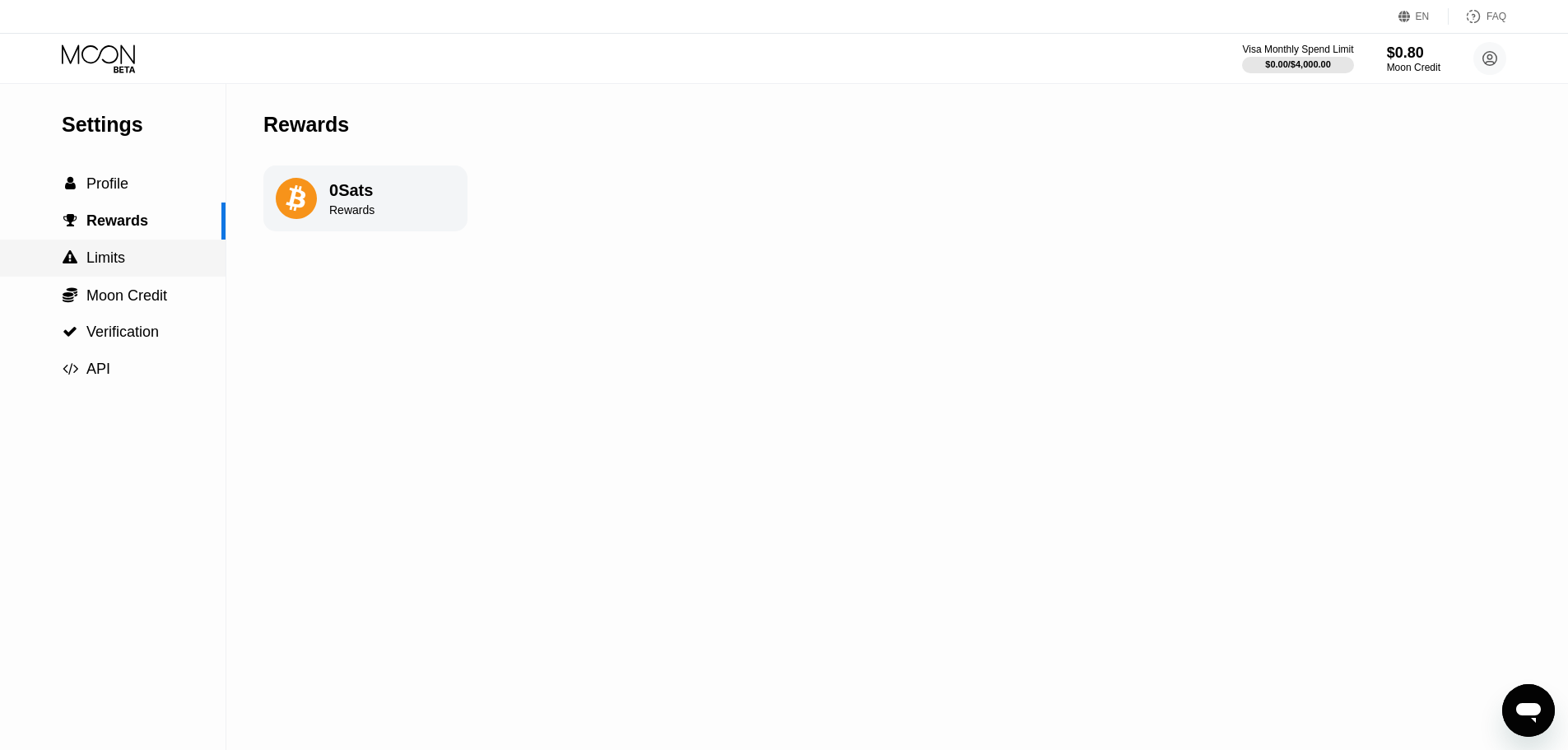
click at [136, 247] on div " Limits" at bounding box center [113, 258] width 226 height 37
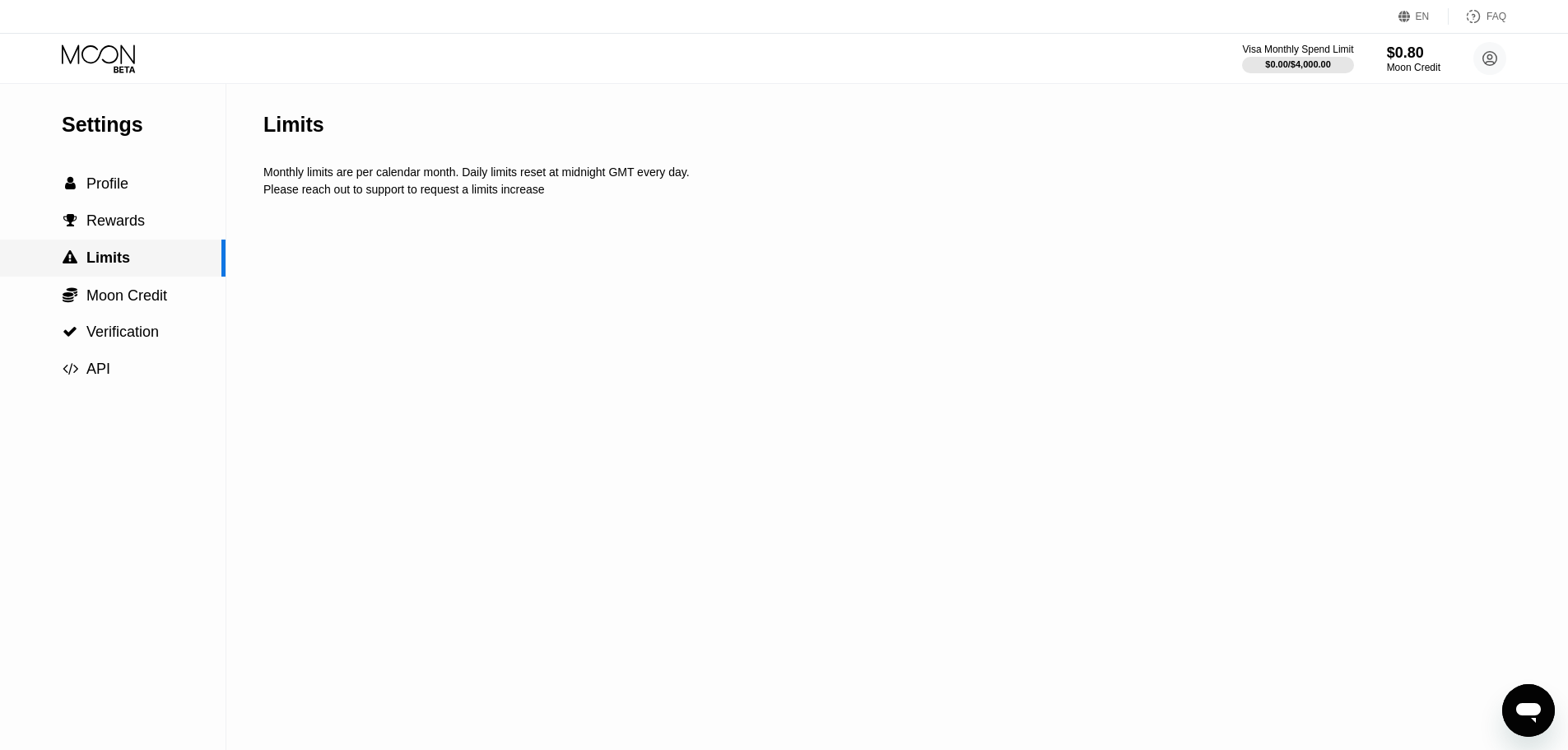
click at [143, 267] on div " Limits" at bounding box center [110, 258] width 221 height 17
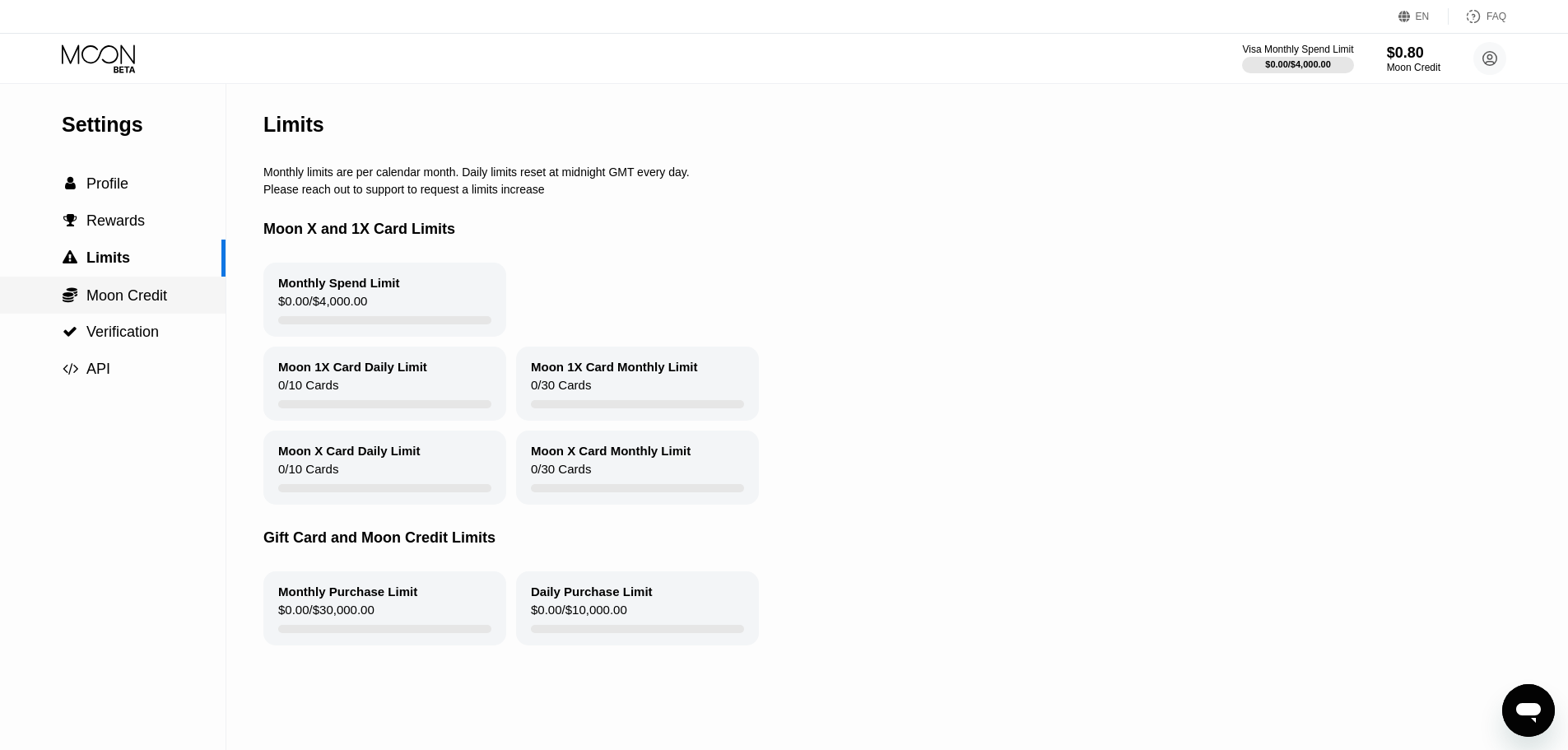
click at [151, 304] on span "Moon Credit" at bounding box center [126, 295] width 80 height 16
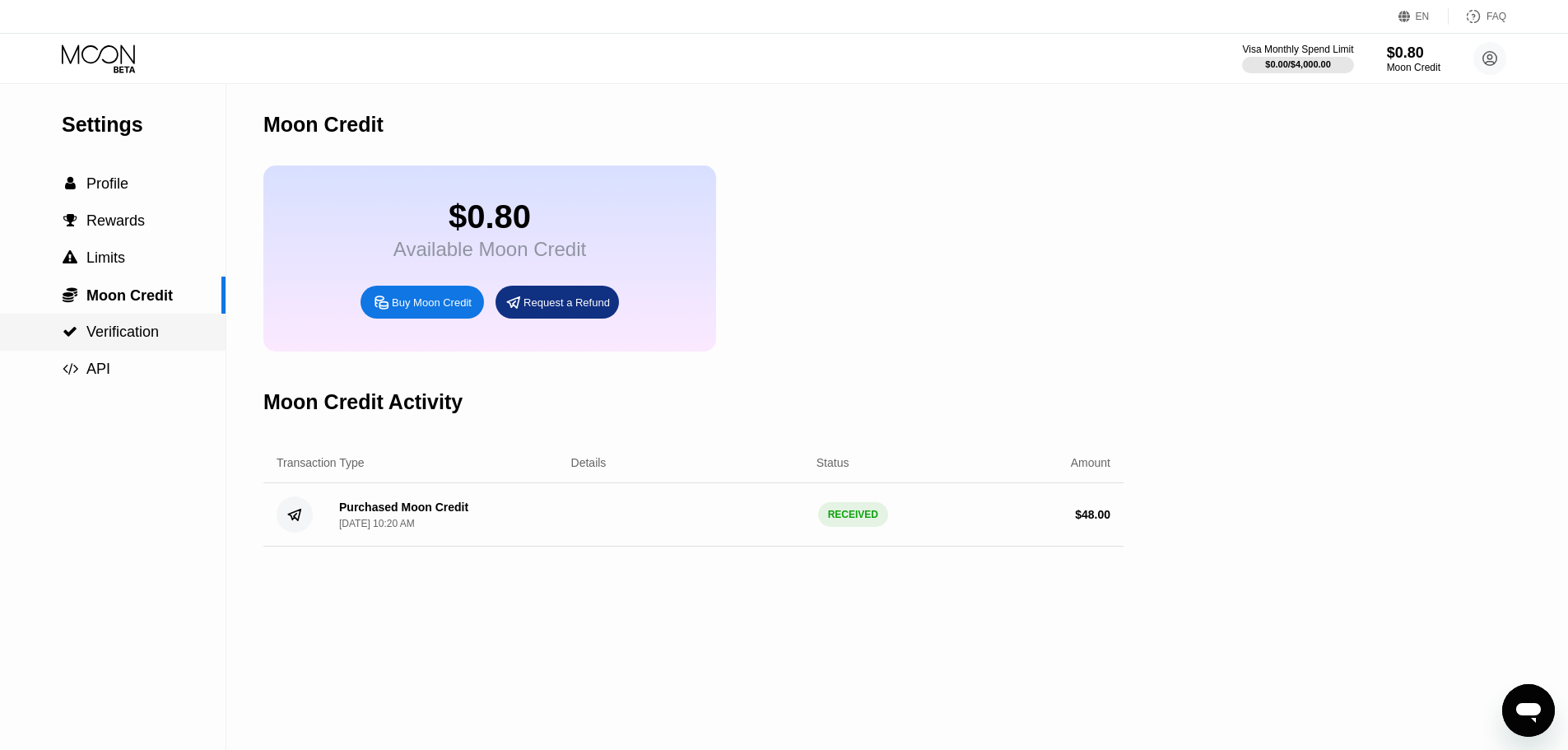
click at [141, 348] on div " Verification" at bounding box center [113, 332] width 226 height 37
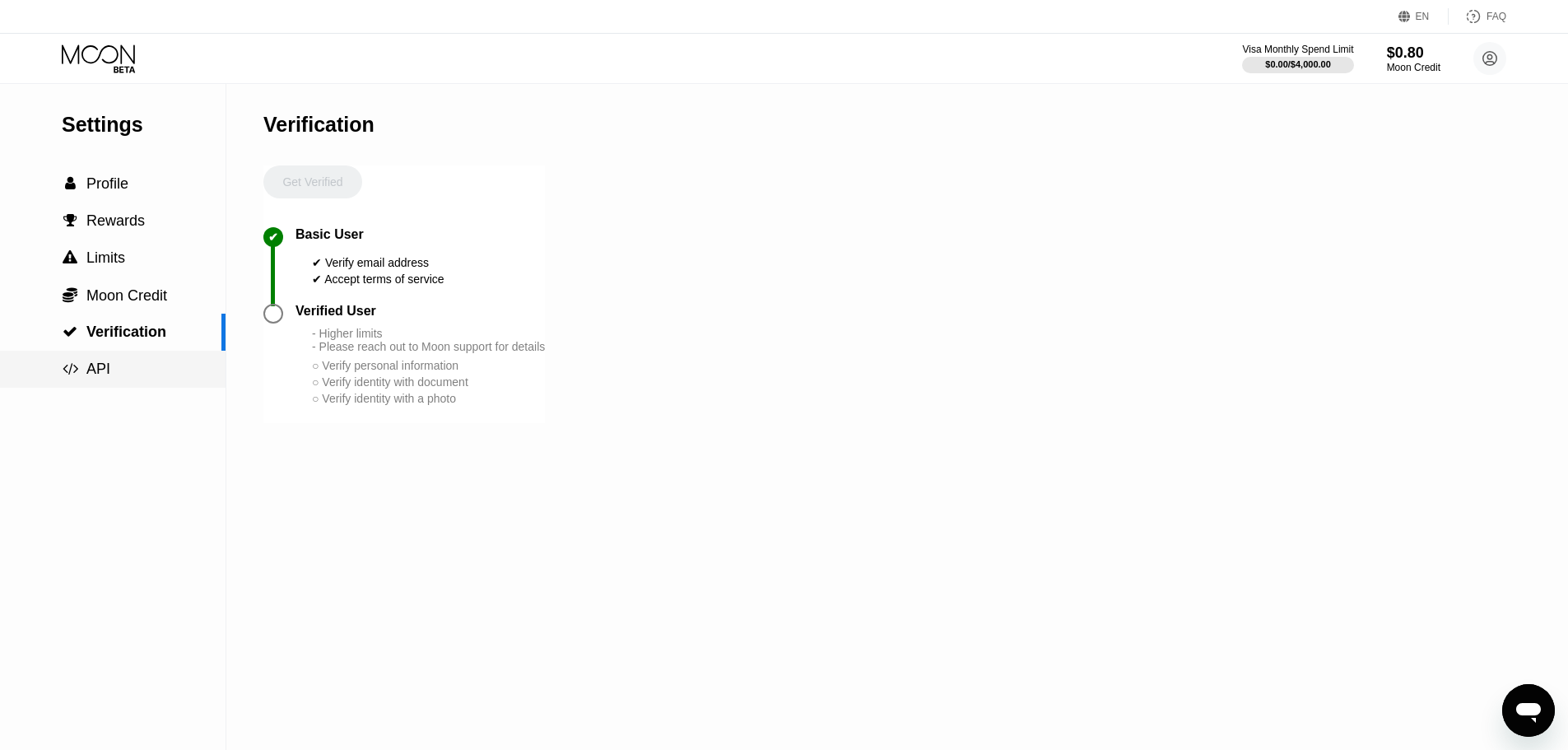
click at [137, 388] on div " API" at bounding box center [113, 369] width 226 height 37
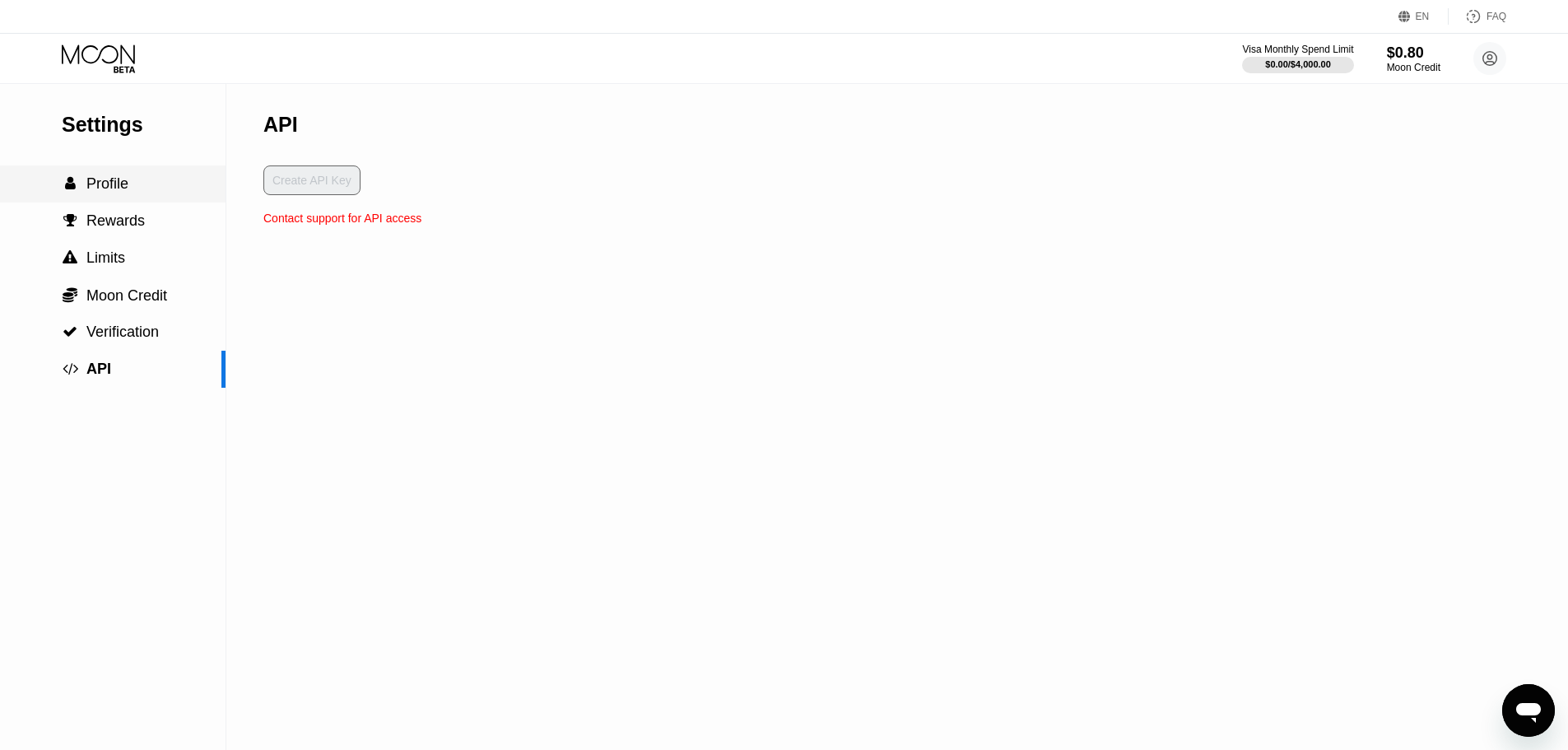
click at [210, 191] on div " Profile" at bounding box center [113, 183] width 226 height 17
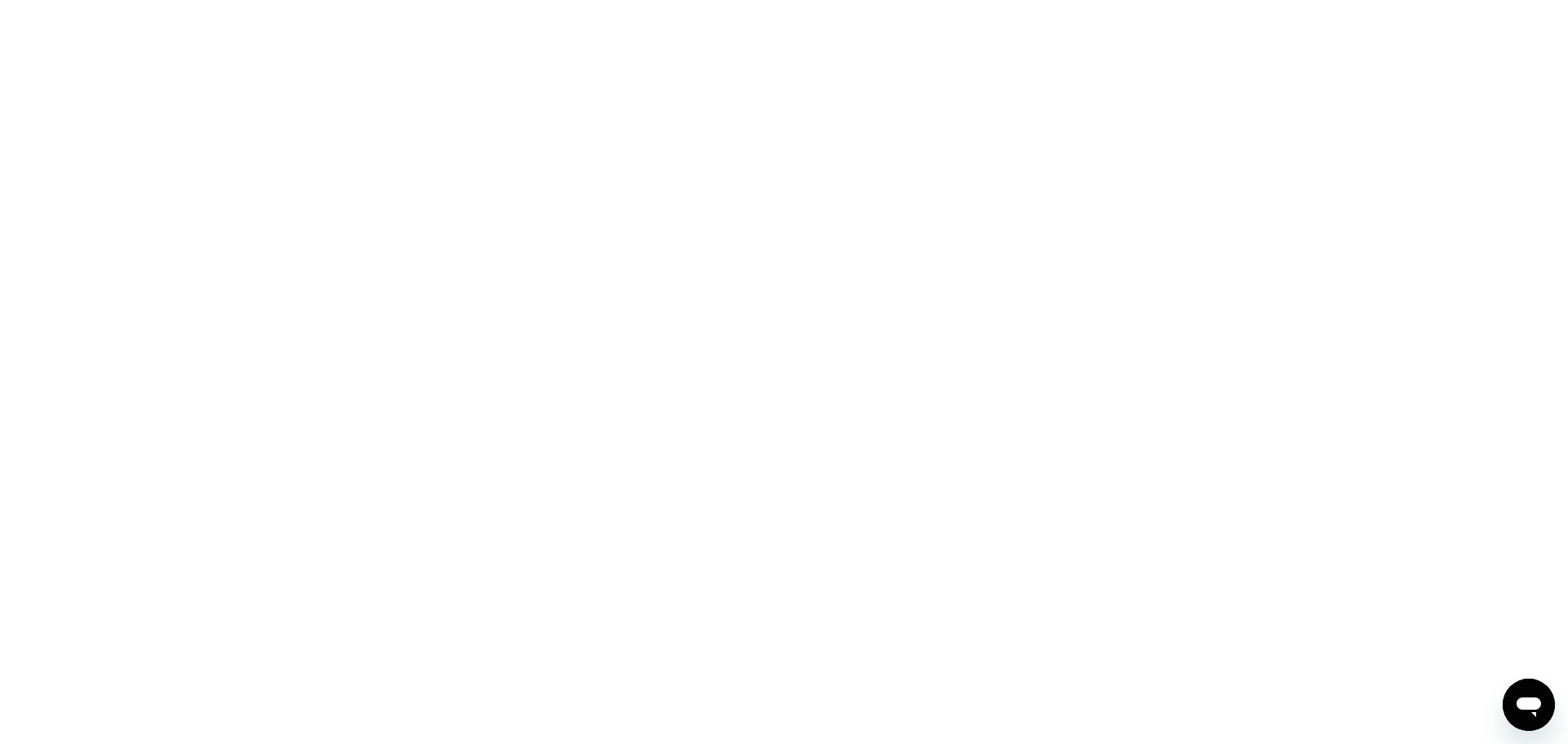
click at [885, 432] on div at bounding box center [784, 372] width 1568 height 744
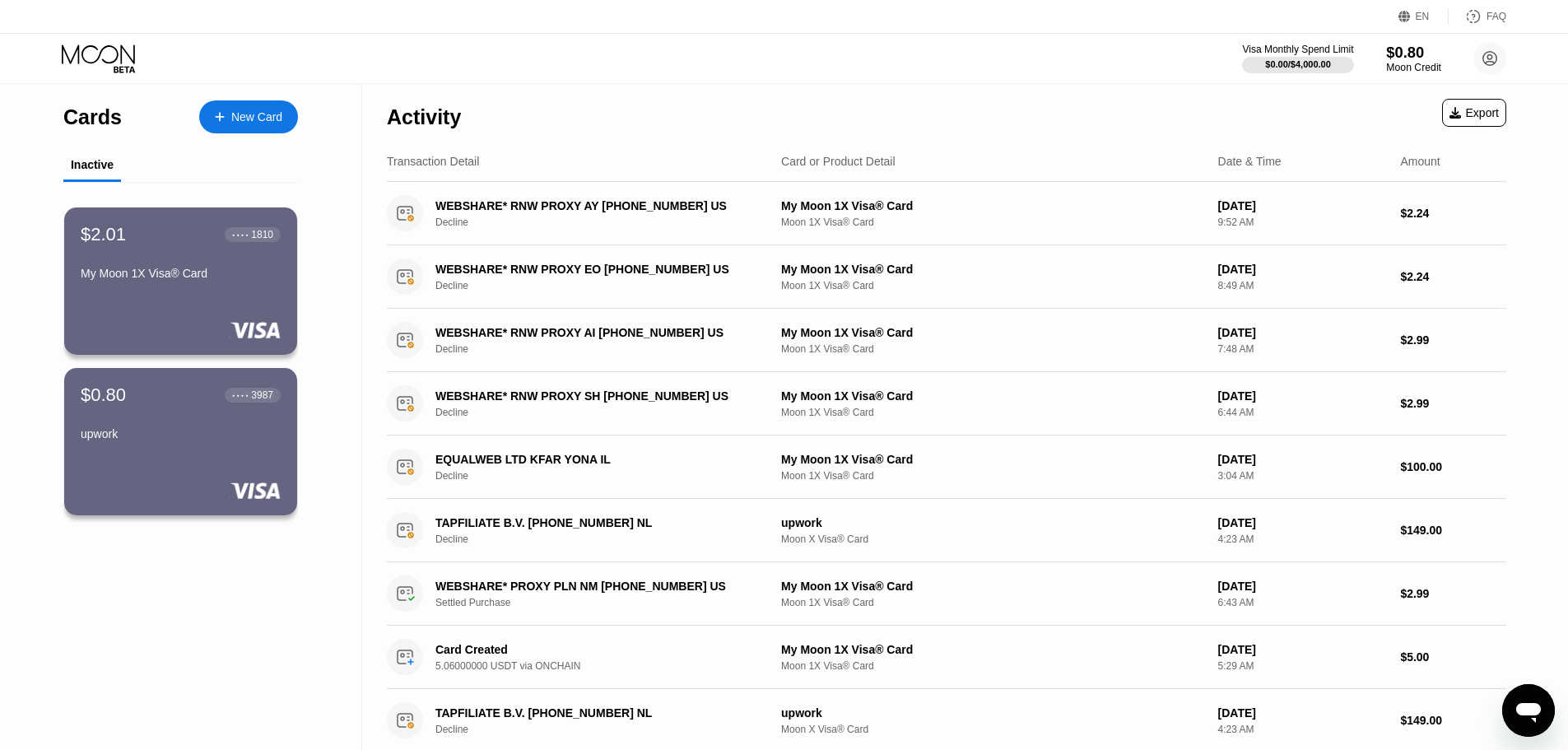
click at [1430, 60] on div "$0.80" at bounding box center [1414, 52] width 55 height 17
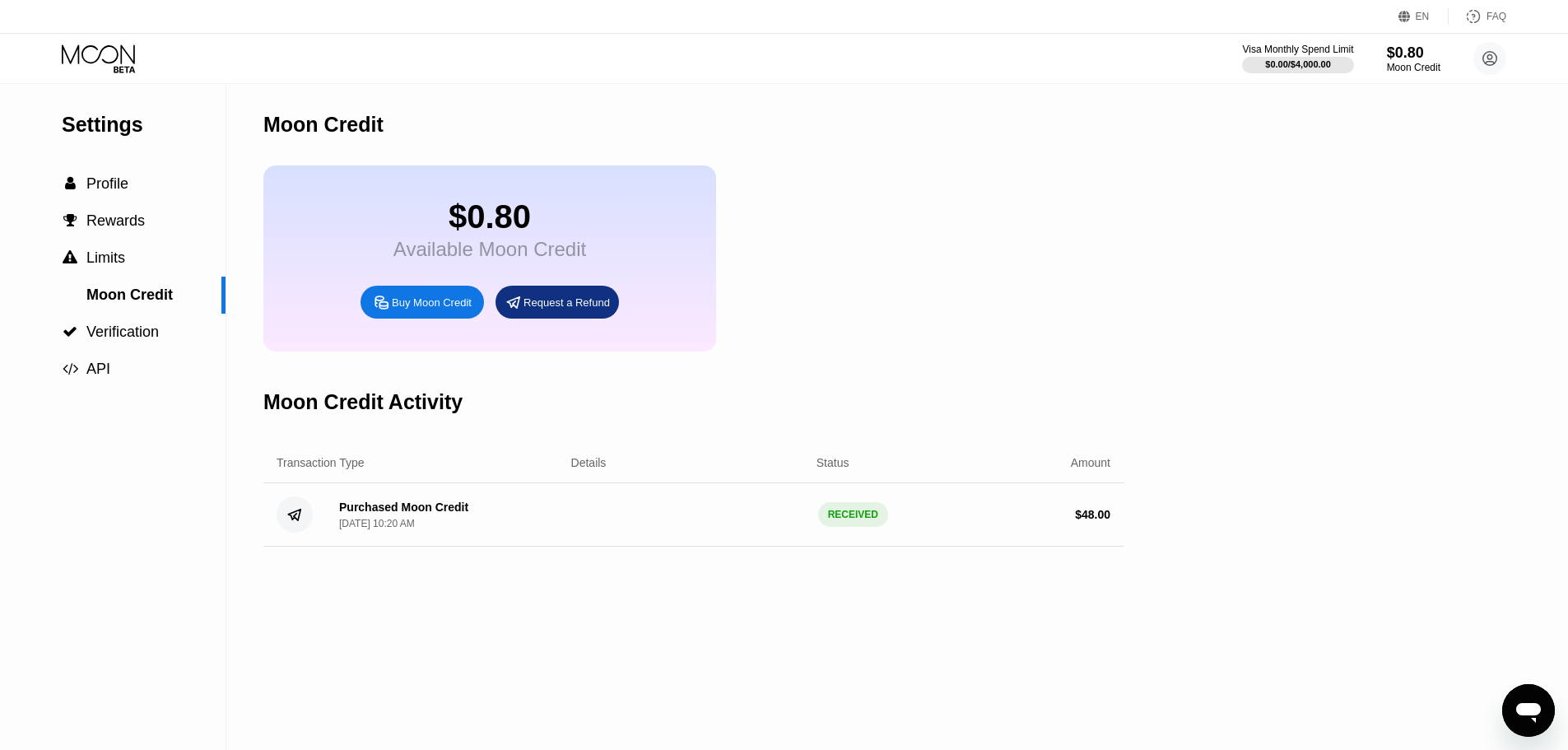
click at [443, 310] on div "Buy Moon Credit" at bounding box center [432, 302] width 79 height 14
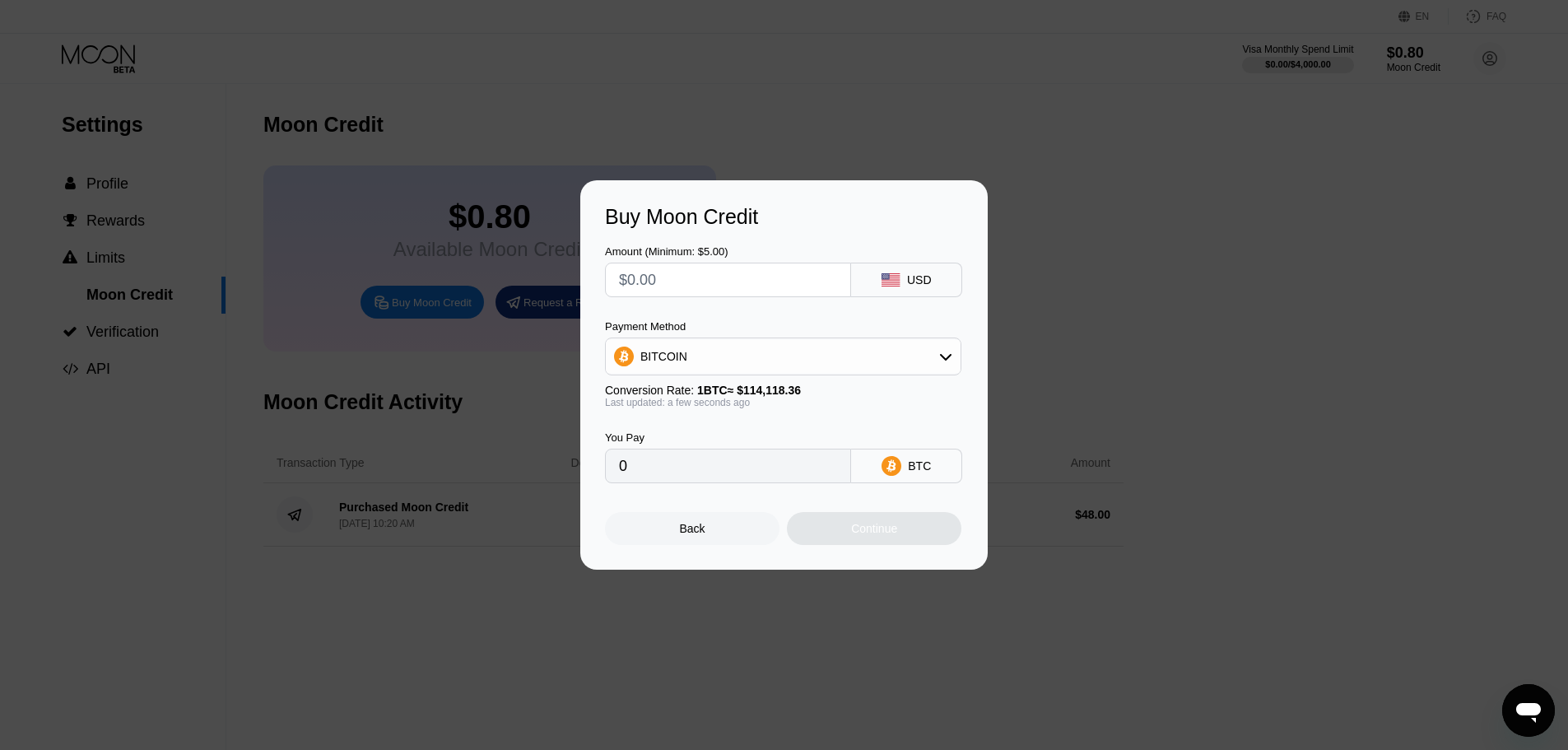
click at [762, 376] on div "BITCOIN" at bounding box center [783, 357] width 357 height 38
click at [771, 369] on div "BITCOIN" at bounding box center [783, 356] width 355 height 33
click at [748, 434] on div "USDT on TRON" at bounding box center [793, 438] width 311 height 14
type input "0.00"
click at [751, 393] on span "1 USDT ≈ $0.99" at bounding box center [735, 390] width 77 height 14
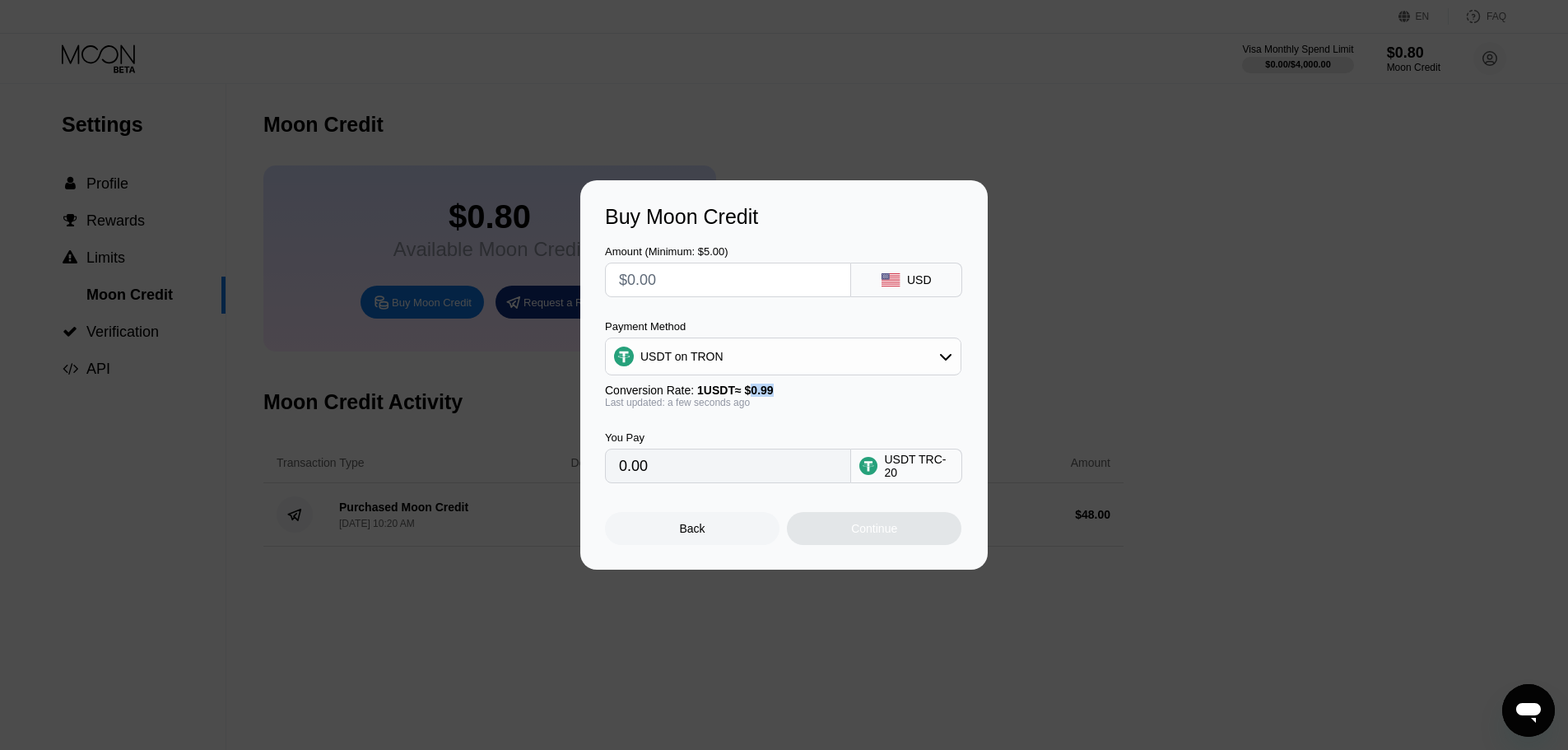
click at [751, 393] on span "1 USDT ≈ $0.99" at bounding box center [735, 390] width 77 height 14
click at [729, 462] on input "0.00" at bounding box center [728, 466] width 219 height 33
click at [788, 405] on div "Last updated: a few seconds ago" at bounding box center [783, 402] width 357 height 12
click at [720, 284] on input "text" at bounding box center [728, 280] width 219 height 33
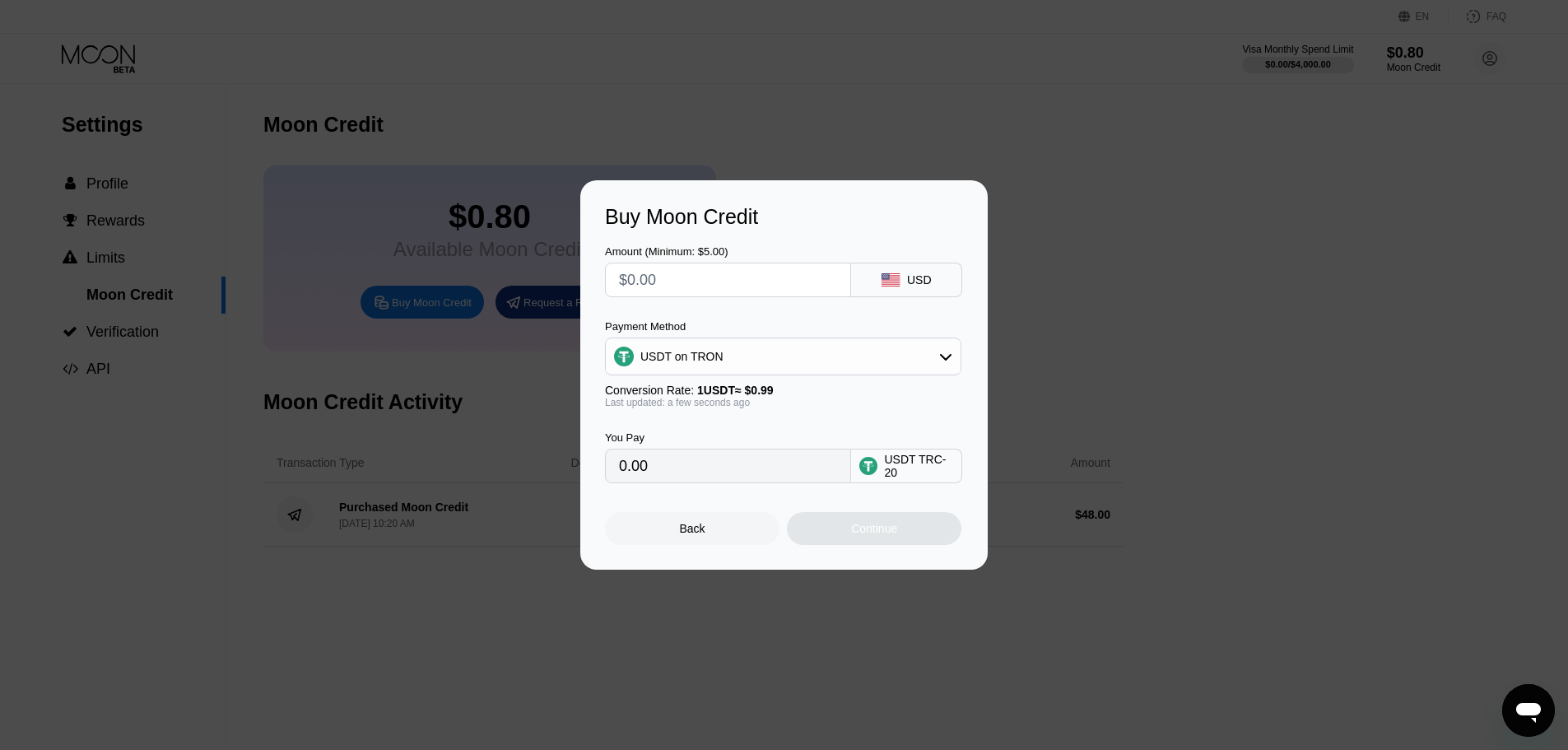
click at [742, 483] on input "0.00" at bounding box center [728, 466] width 219 height 33
drag, startPoint x: 740, startPoint y: 473, endPoint x: 675, endPoint y: 479, distance: 65.3
click at [677, 479] on input "0.00" at bounding box center [728, 466] width 219 height 33
drag, startPoint x: 675, startPoint y: 479, endPoint x: 668, endPoint y: 435, distance: 44.6
click at [668, 460] on input "0.00" at bounding box center [728, 466] width 219 height 33
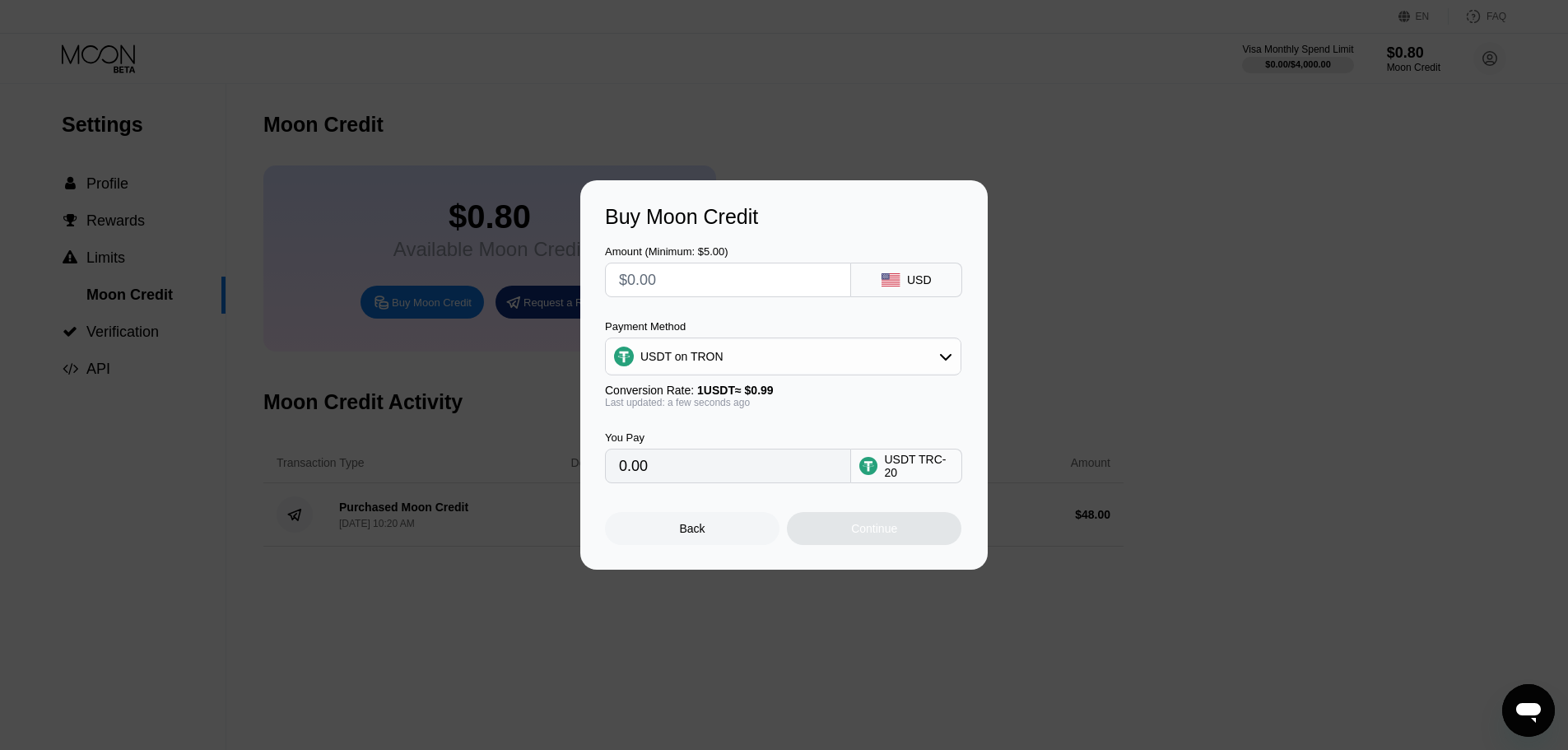
click at [698, 277] on input "text" at bounding box center [728, 280] width 219 height 33
drag, startPoint x: 884, startPoint y: 480, endPoint x: 856, endPoint y: 466, distance: 31.3
click at [856, 466] on div "USDT TRC-20" at bounding box center [906, 466] width 111 height 34
click at [641, 275] on input "text" at bounding box center [728, 280] width 219 height 33
type input "$2"
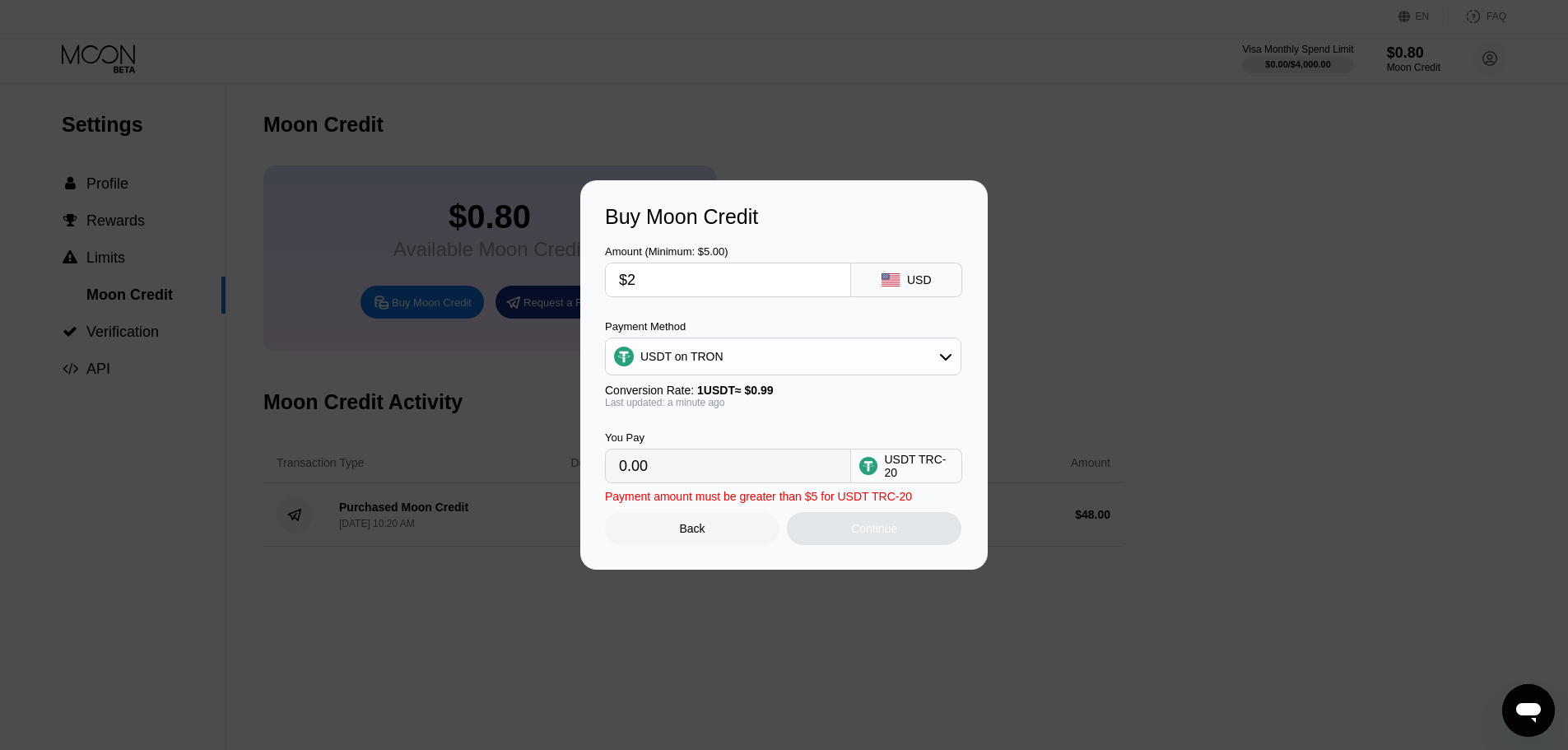
type input "2.02"
type input "$20"
type input "20.20"
type input "$20"
click at [878, 535] on div "Continue" at bounding box center [873, 529] width 46 height 14
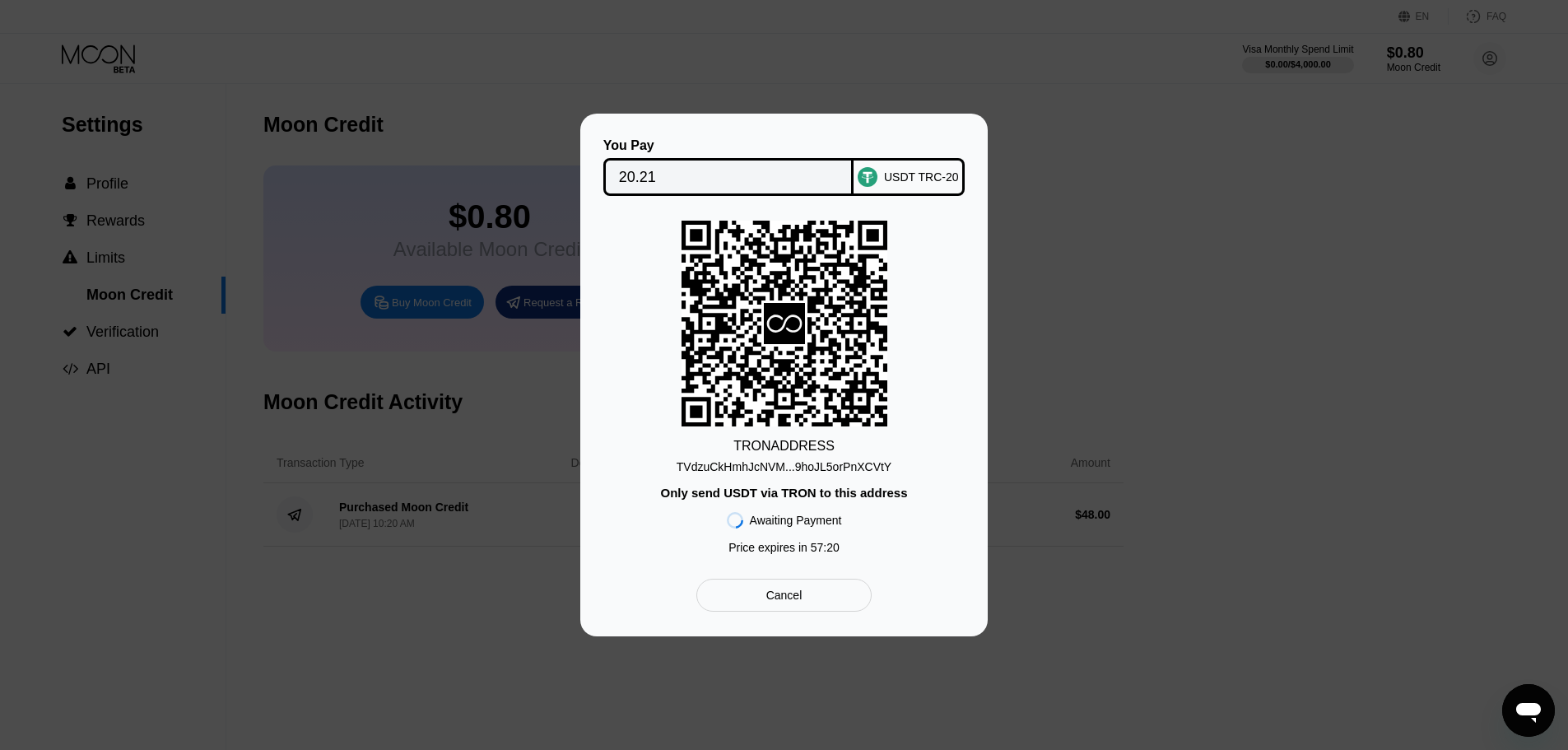
click at [799, 472] on div "TVdzuCkHmhJcNVM...9hoJL5orPnXCVtY" at bounding box center [784, 466] width 215 height 14
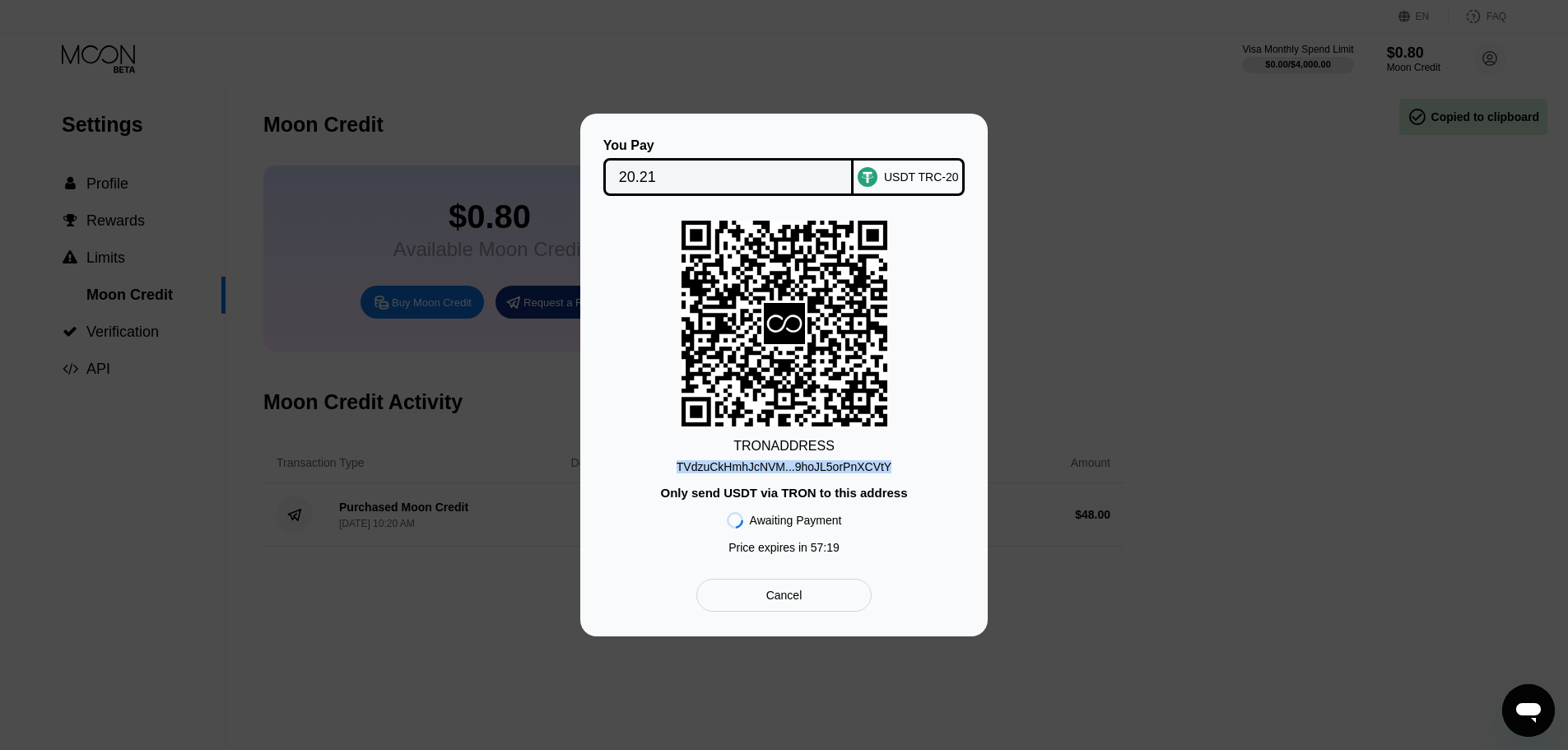
click at [799, 472] on div "TVdzuCkHmhJcNVM...9hoJL5orPnXCVtY" at bounding box center [784, 466] width 215 height 14
click at [869, 472] on div "TVdzuCkHmhJcNVM...9hoJL5orPnXCVtY" at bounding box center [784, 466] width 215 height 14
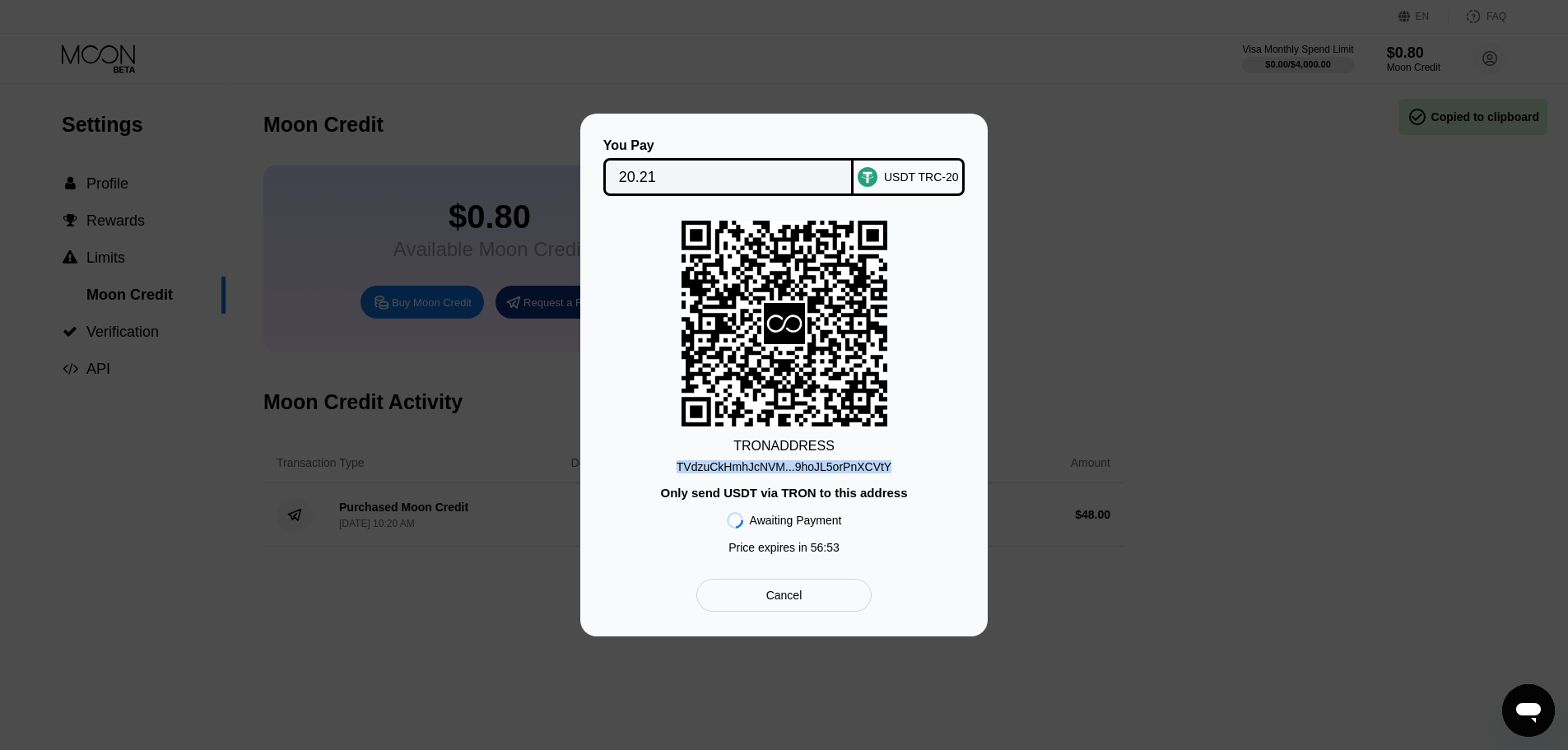
click at [869, 472] on div "TVdzuCkHmhJcNVM...9hoJL5orPnXCVtY" at bounding box center [784, 466] width 215 height 14
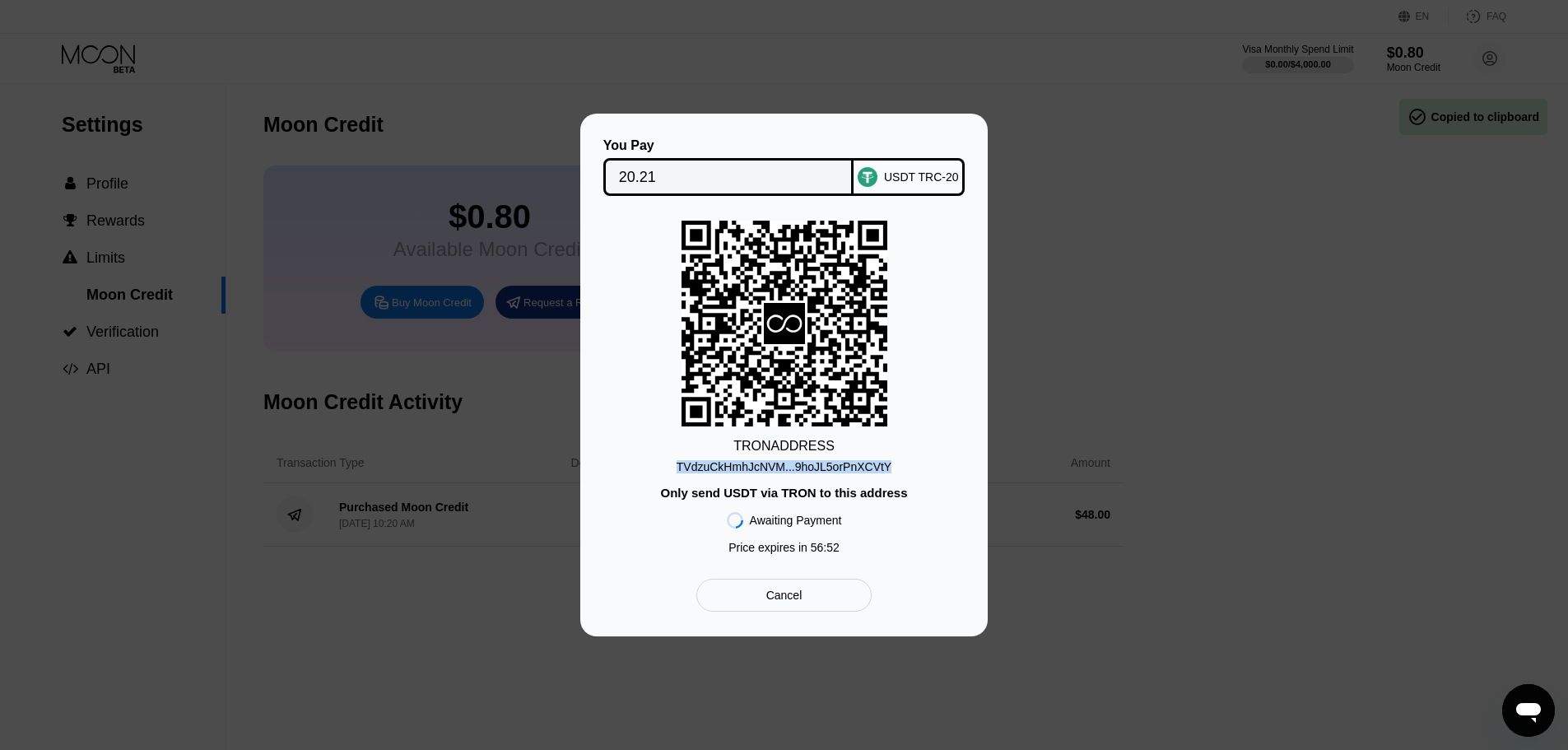
click at [869, 472] on div "TVdzuCkHmhJcNVM...9hoJL5orPnXCVtY" at bounding box center [784, 466] width 215 height 14
click at [785, 463] on div "TVdzuCkHmhJcNVM...9hoJL5orPnXCVtY" at bounding box center [784, 466] width 215 height 14
click at [776, 146] on div "You Pay" at bounding box center [729, 145] width 251 height 14
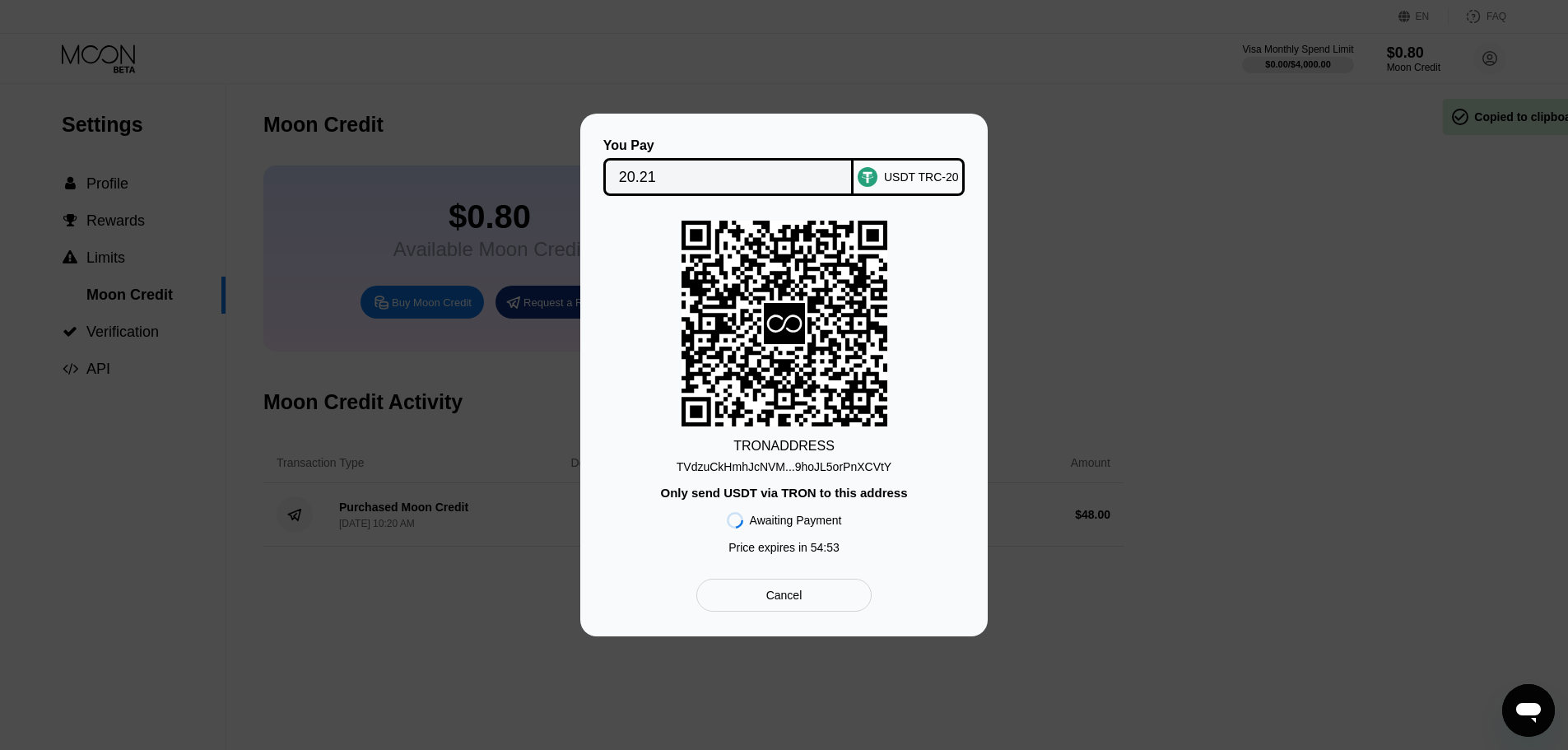
click at [754, 161] on input "20.21" at bounding box center [728, 177] width 219 height 33
click at [755, 172] on input "20.21" at bounding box center [728, 177] width 219 height 33
click at [807, 463] on div "TVdzuCkHmhJcNVM...9hoJL5orPnXCVtY" at bounding box center [784, 466] width 215 height 14
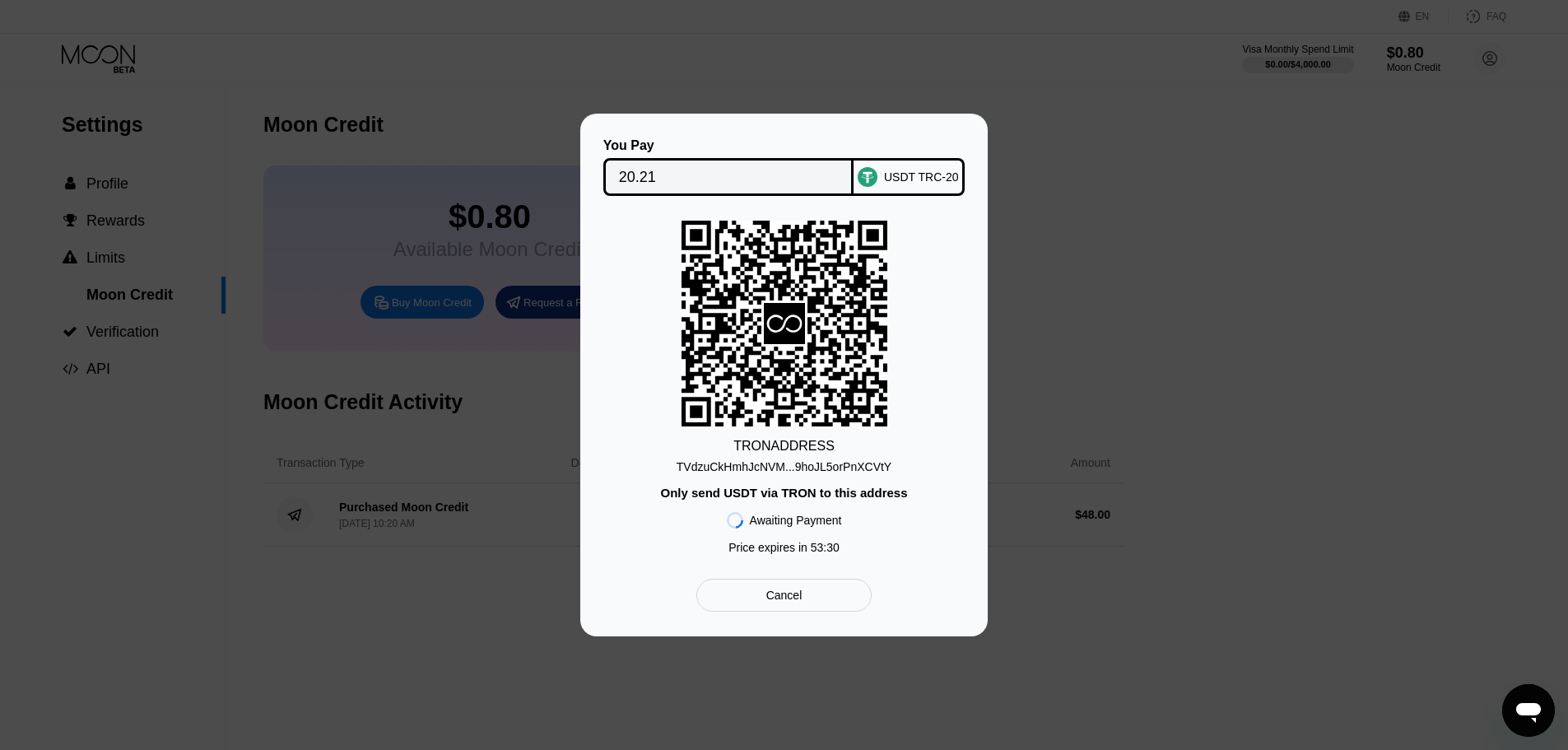
click at [749, 172] on input "20.21" at bounding box center [728, 177] width 219 height 33
click at [806, 494] on div "Only send USDT via TRON to this address" at bounding box center [783, 492] width 247 height 14
click at [831, 465] on div "TVdzuCkHmhJcNVM...9hoJL5orPnXCVtY" at bounding box center [784, 466] width 215 height 14
click at [714, 158] on div "20.21" at bounding box center [729, 177] width 251 height 38
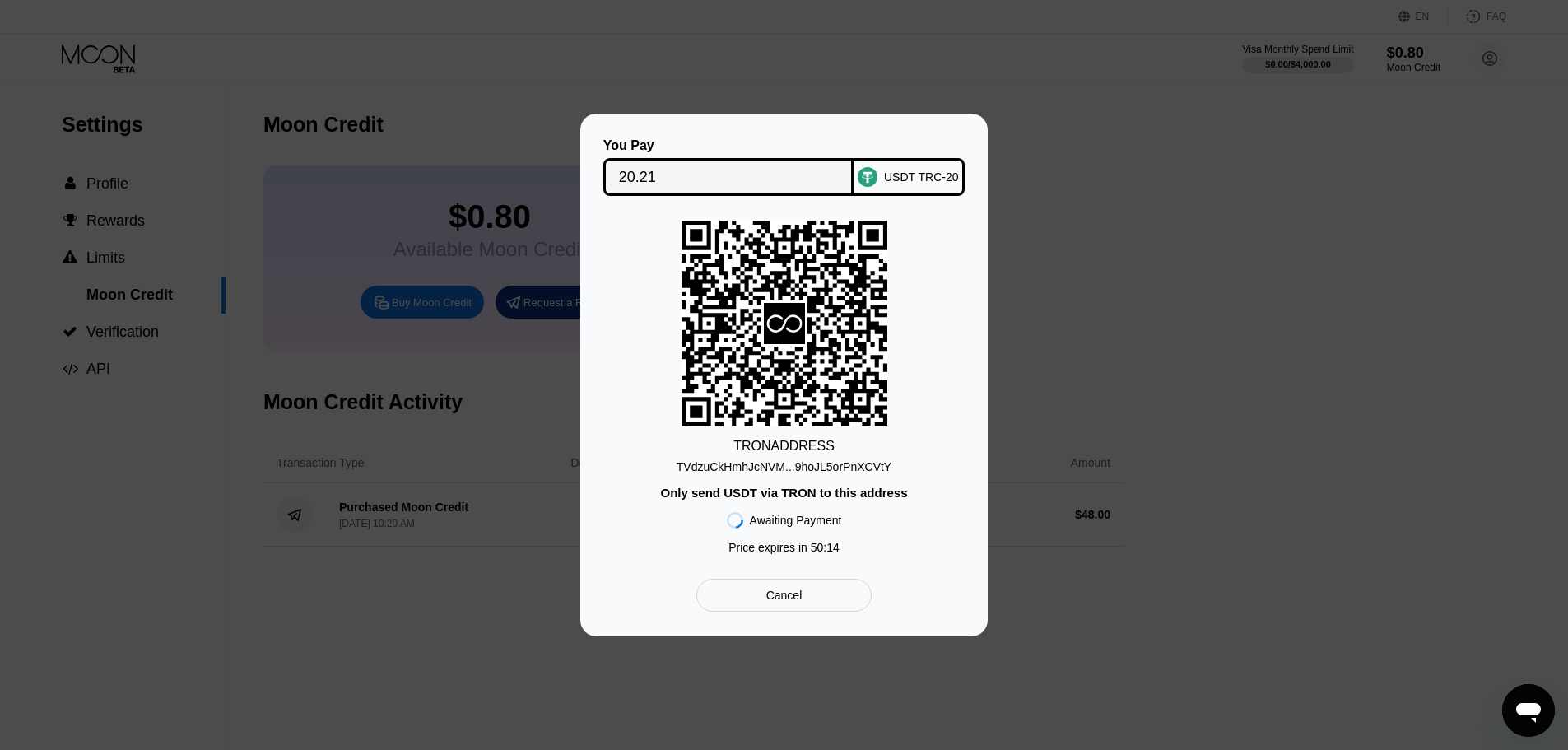
click at [787, 470] on div "TVdzuCkHmhJcNVM...9hoJL5orPnXCVtY" at bounding box center [784, 466] width 215 height 14
click at [725, 434] on div "TRON ADDRESS TVdzuCkHmhJcNVM...9hoJL5orPnXCVtY Only send USDT via TRON to this …" at bounding box center [784, 391] width 358 height 342
click at [852, 464] on div "TVdzuCkHmhJcNVM...9hoJL5orPnXCVtY" at bounding box center [784, 466] width 215 height 14
click at [716, 496] on div "Only send USDT via TRON to this address" at bounding box center [783, 492] width 247 height 14
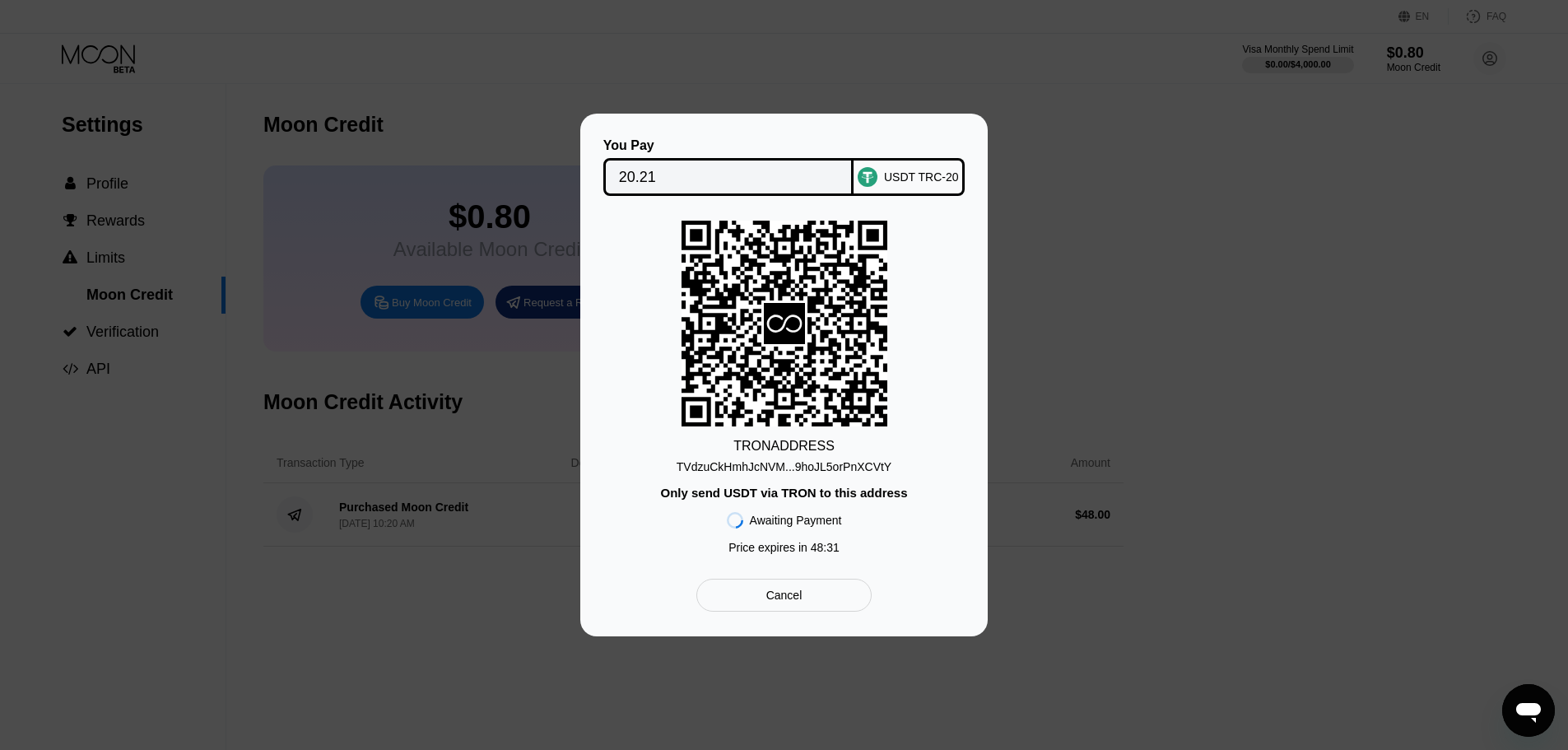
click at [909, 533] on div "TRON ADDRESS TVdzuCkHmhJcNVM...9hoJL5orPnXCVtY Only send USDT via TRON to this …" at bounding box center [784, 391] width 358 height 342
click at [763, 173] on input "20.21" at bounding box center [728, 177] width 219 height 33
drag, startPoint x: 789, startPoint y: 338, endPoint x: 755, endPoint y: 432, distance: 100.0
click at [755, 432] on div "TRON ADDRESS TVdzuCkHmhJcNVM...9hoJL5orPnXCVtY Only send USDT via TRON to this …" at bounding box center [784, 391] width 358 height 342
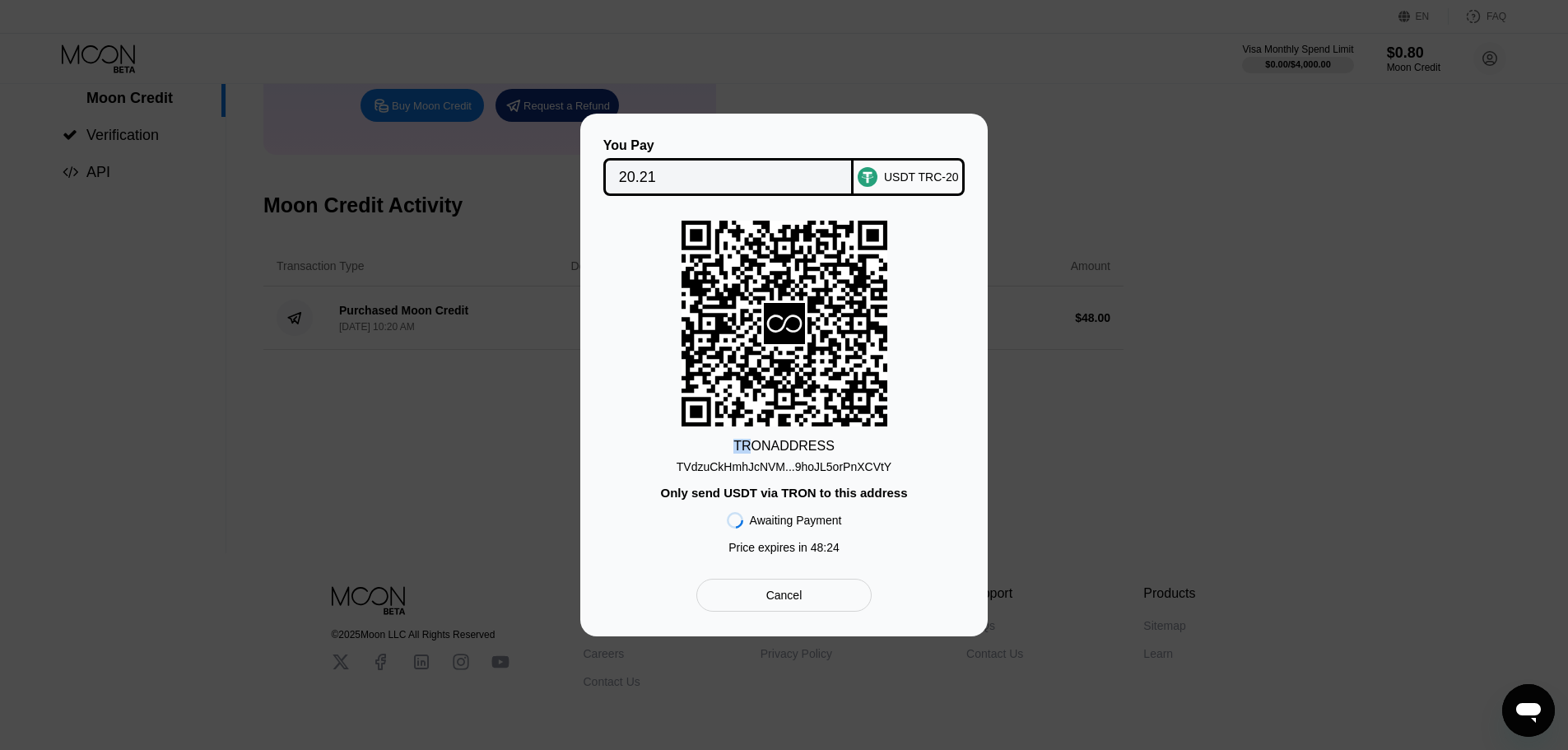
scroll to position [253, 0]
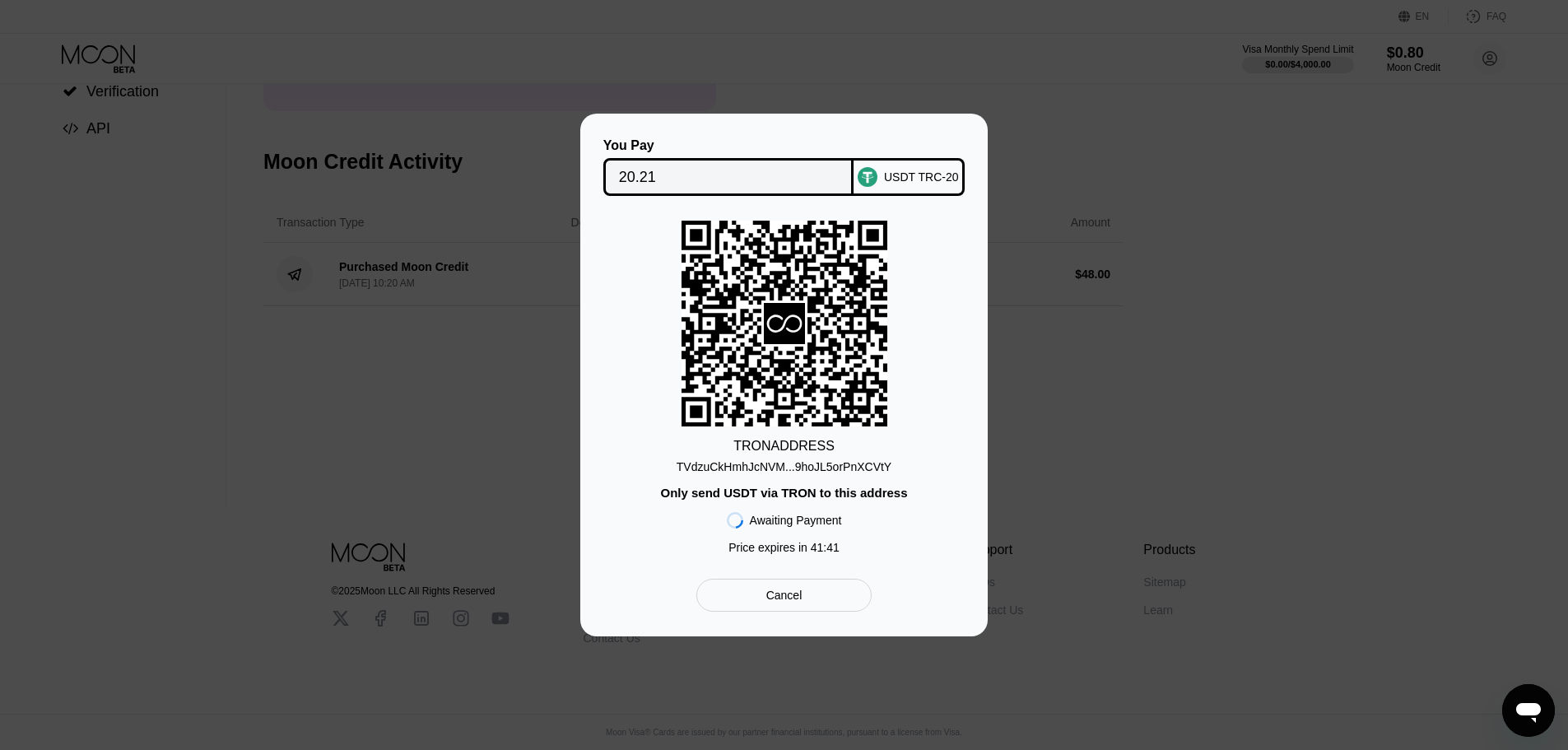
click at [1080, 498] on div "You Pay 20.21 USDT TRC-20 TRON ADDRESS TVdzuCkHmhJcNVM...9hoJL5orPnXCVtY Only s…" at bounding box center [784, 375] width 1568 height 523
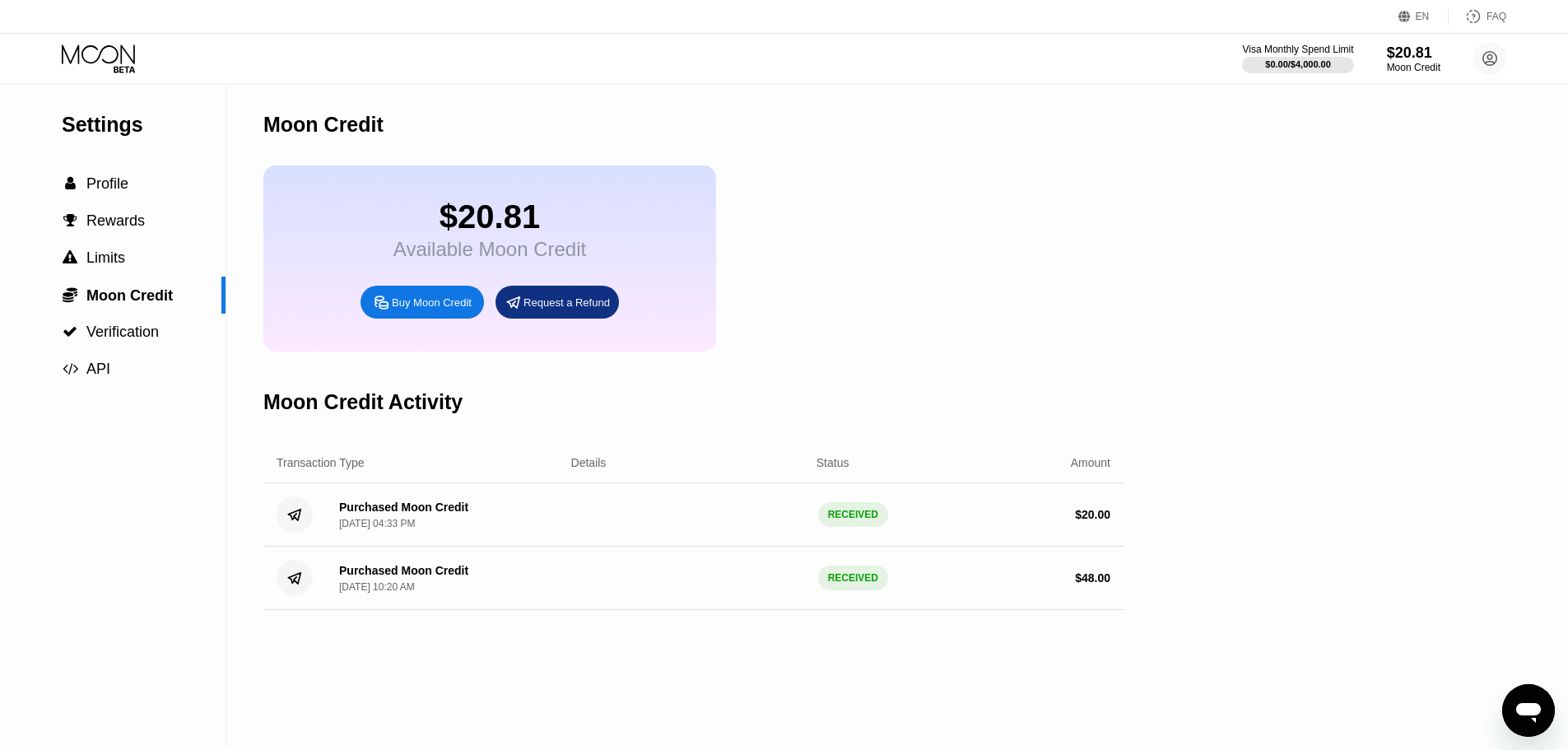
drag, startPoint x: 832, startPoint y: 370, endPoint x: 609, endPoint y: 410, distance: 226.6
click at [832, 370] on div "Moon Credit $20.81 Available Moon Credit Buy Moon Credit Request a Refund Moon …" at bounding box center [694, 417] width 860 height 666
click at [155, 304] on span "Moon Credit" at bounding box center [130, 295] width 87 height 16
click at [1428, 63] on div "Moon Credit" at bounding box center [1414, 67] width 55 height 12
click at [168, 192] on div " Profile" at bounding box center [113, 183] width 226 height 17
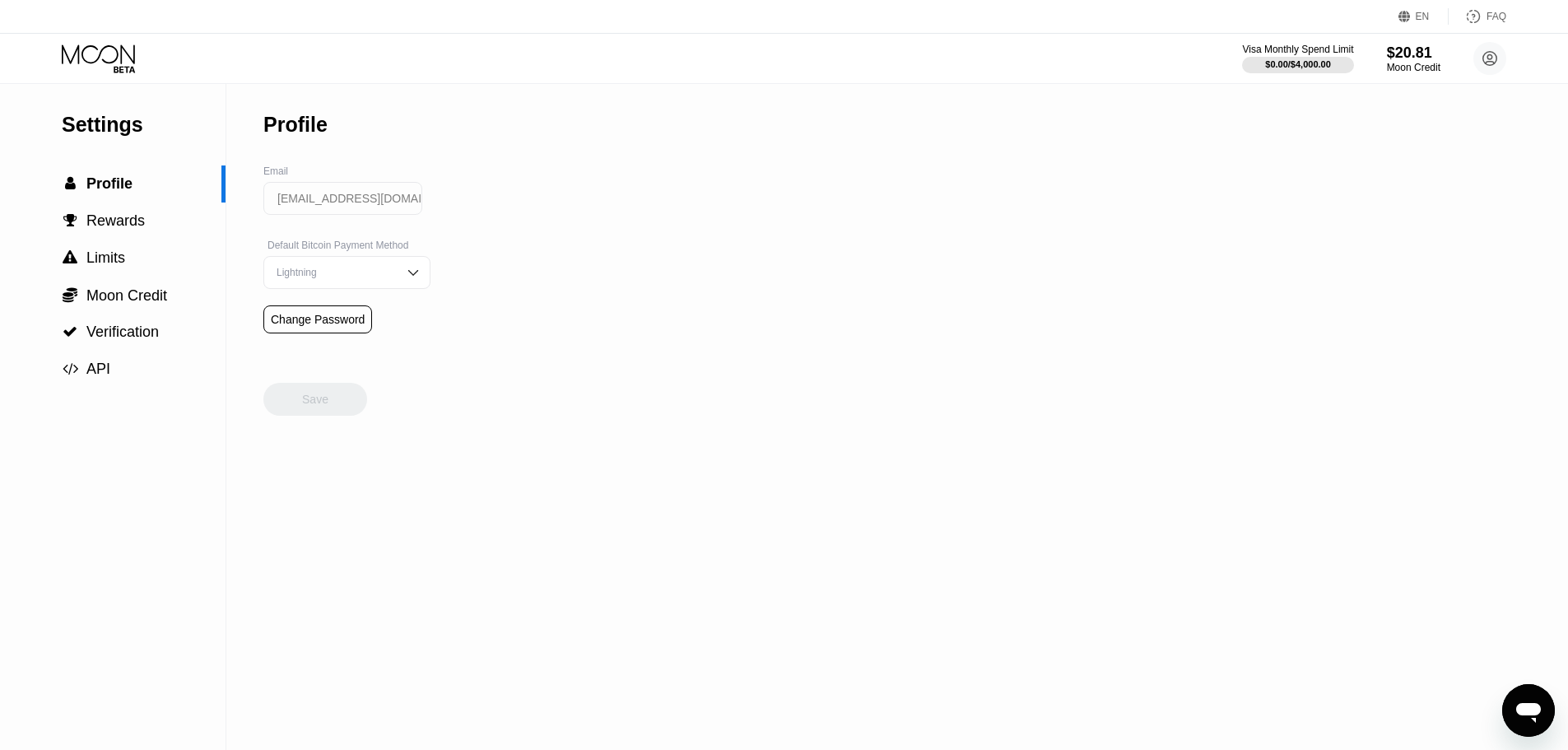
click at [122, 55] on icon at bounding box center [98, 53] width 73 height 19
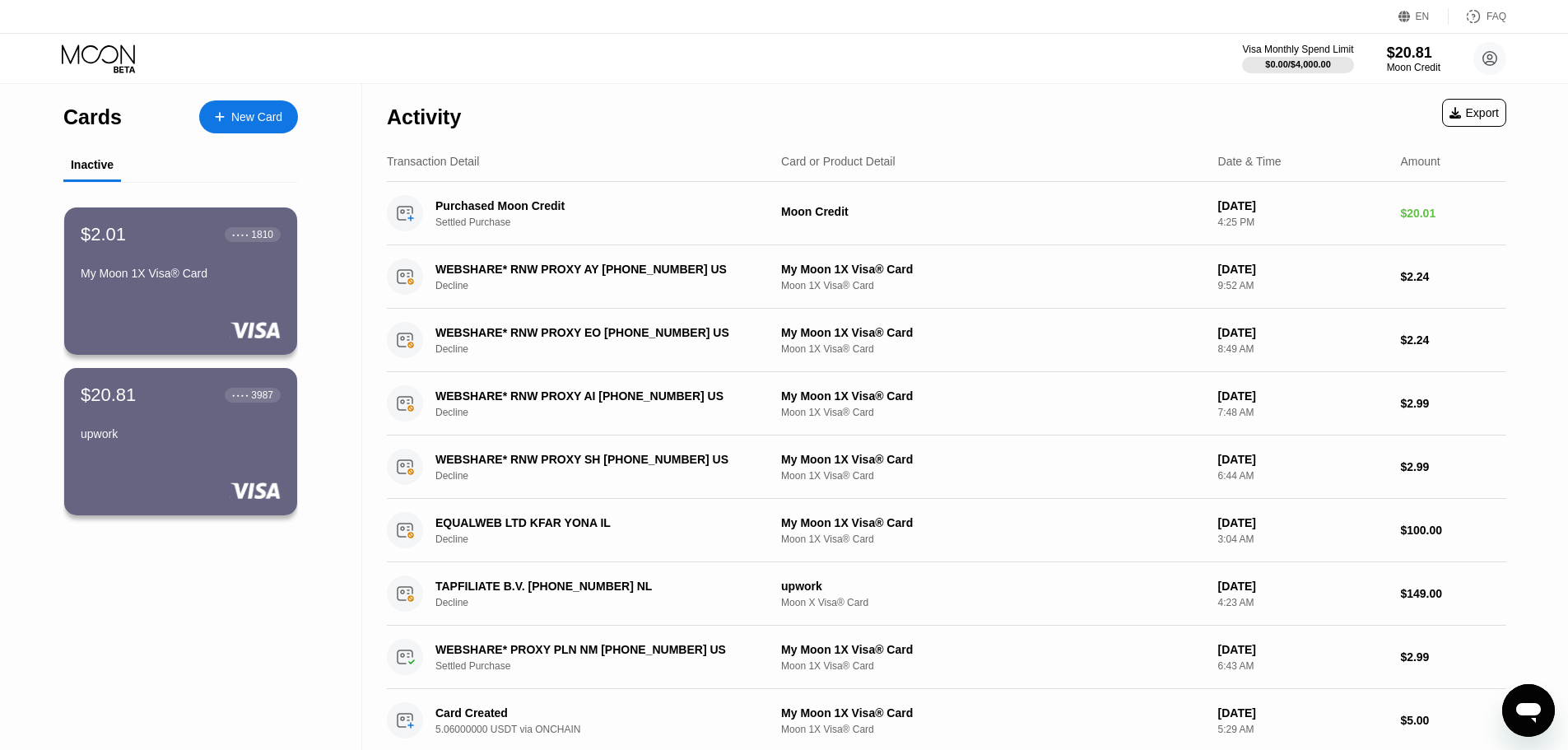
click at [256, 126] on div "New Card" at bounding box center [248, 117] width 98 height 33
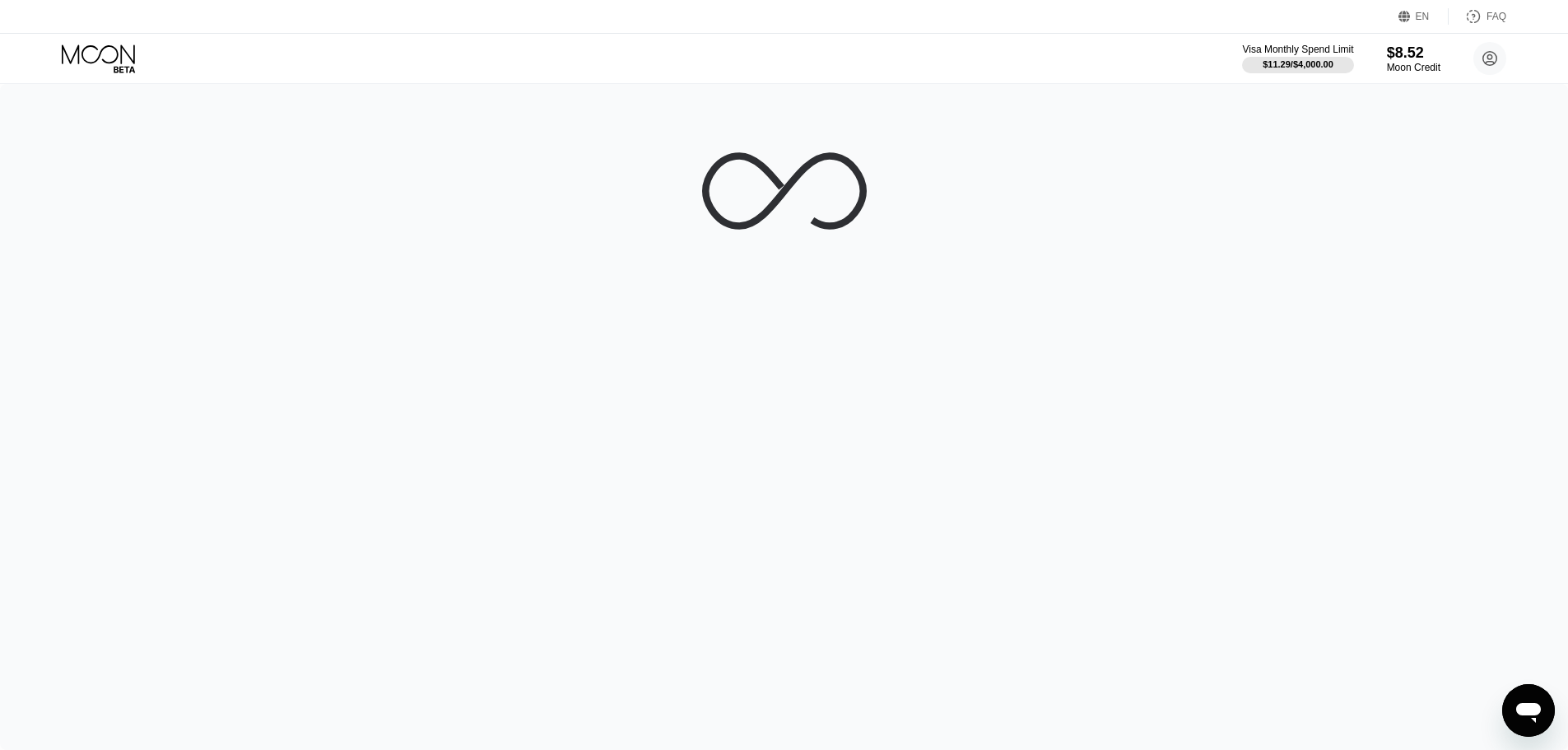
click at [924, 269] on div at bounding box center [784, 417] width 1568 height 666
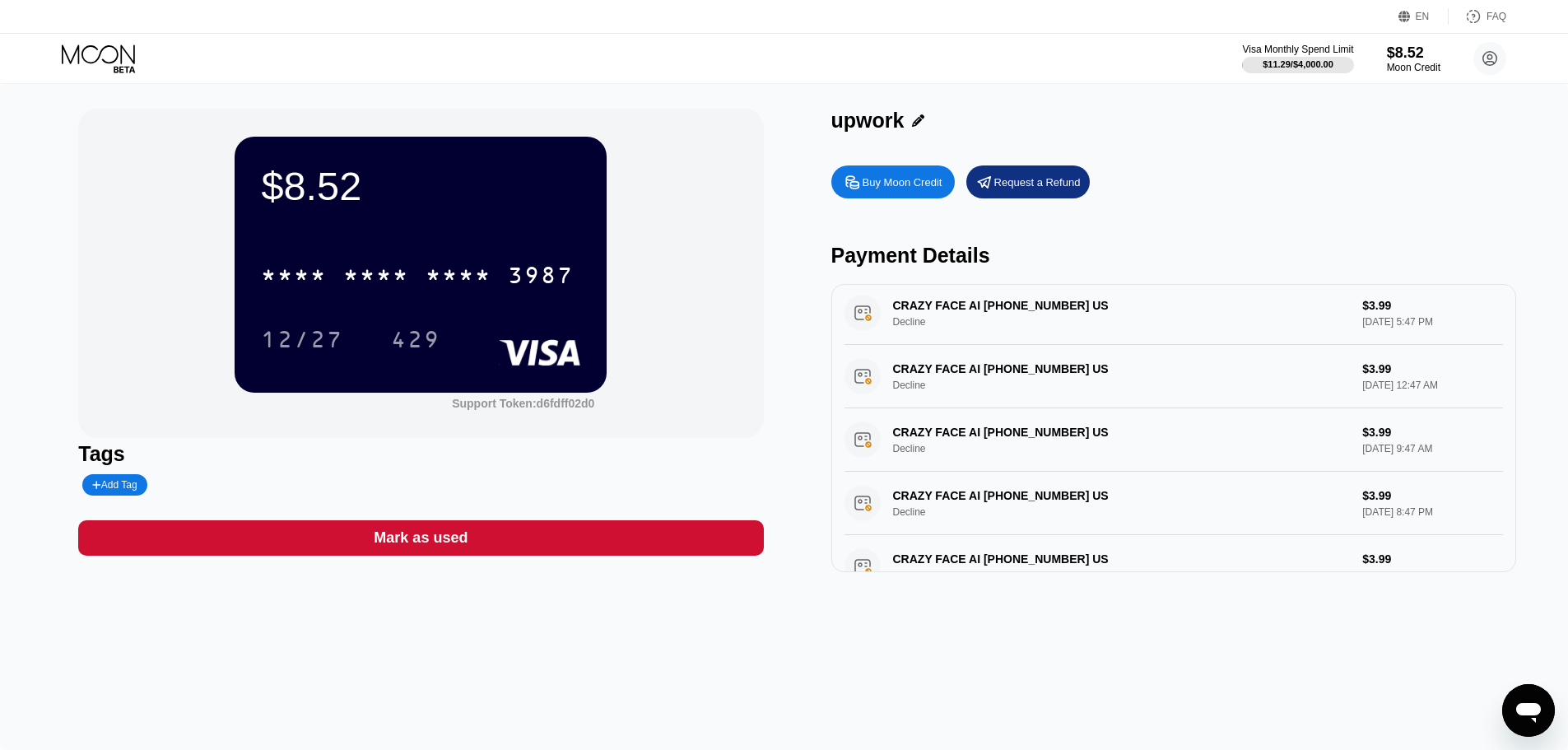
scroll to position [688, 0]
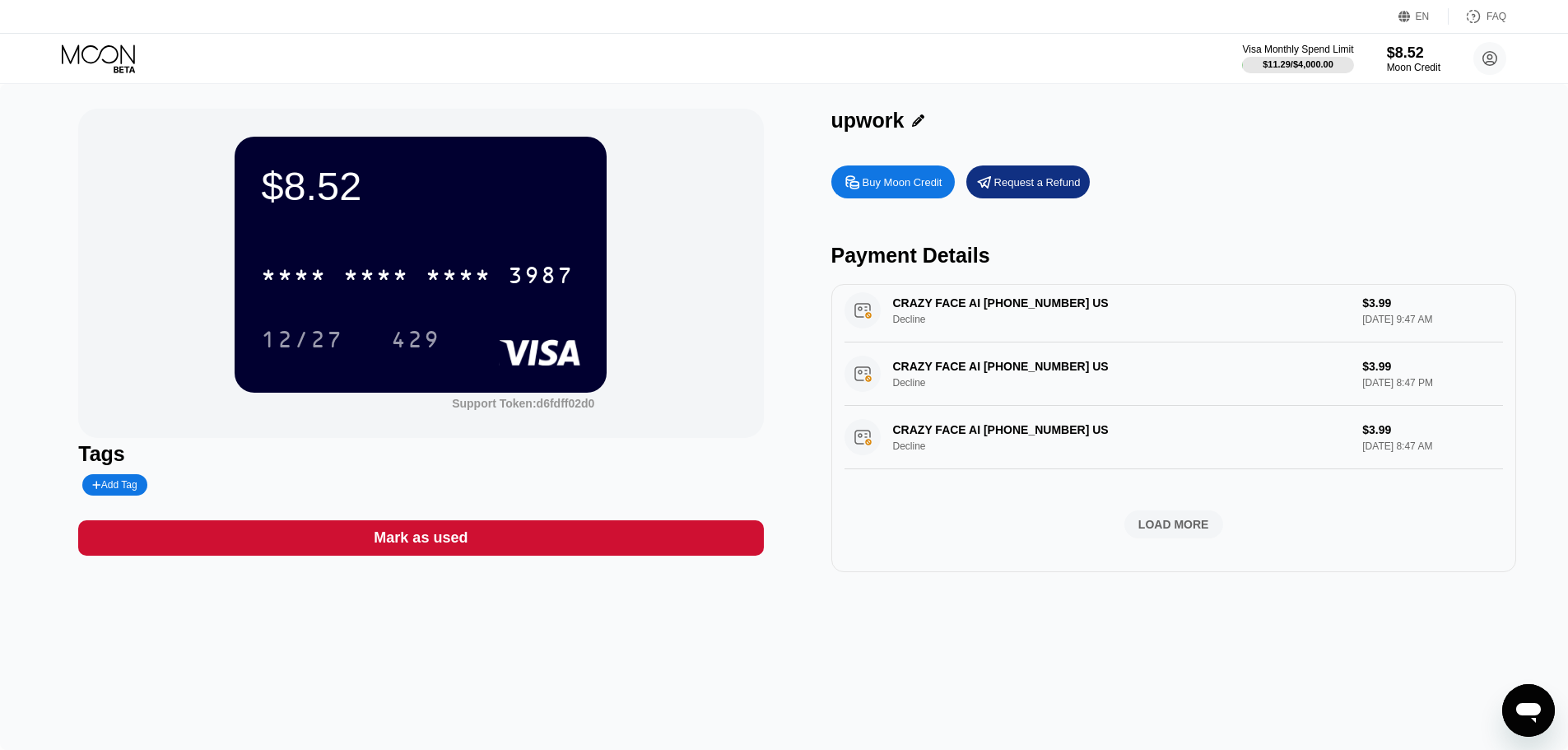
click at [1166, 504] on div "Upwork -838909970MembershDublin IE Pending Purchase $11.29 Aug 23, 2025 4:50 PM…" at bounding box center [1173, 94] width 658 height 930
click at [1169, 520] on div "LOAD MORE" at bounding box center [1174, 524] width 70 height 14
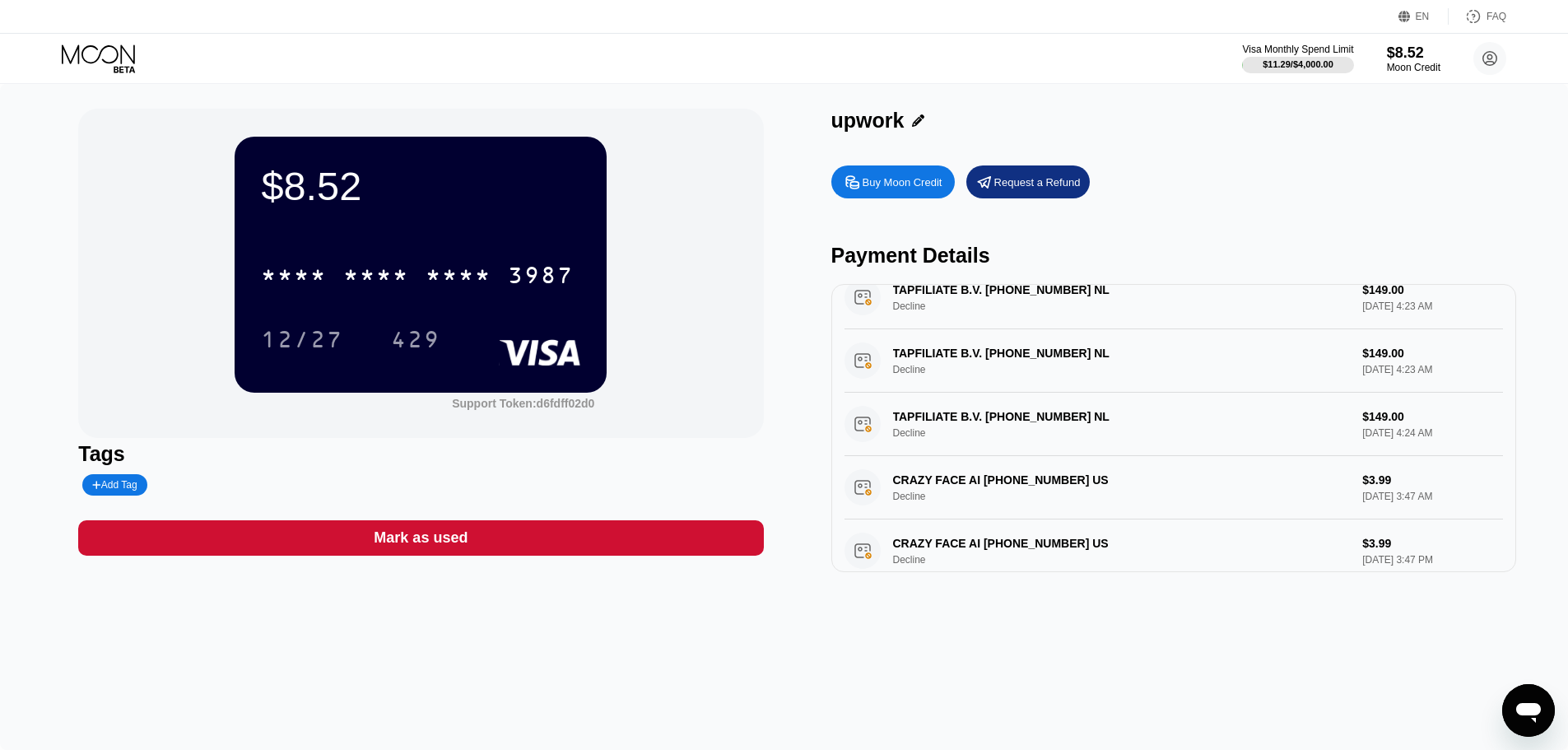
scroll to position [0, 0]
